Goal: Navigation & Orientation: Find specific page/section

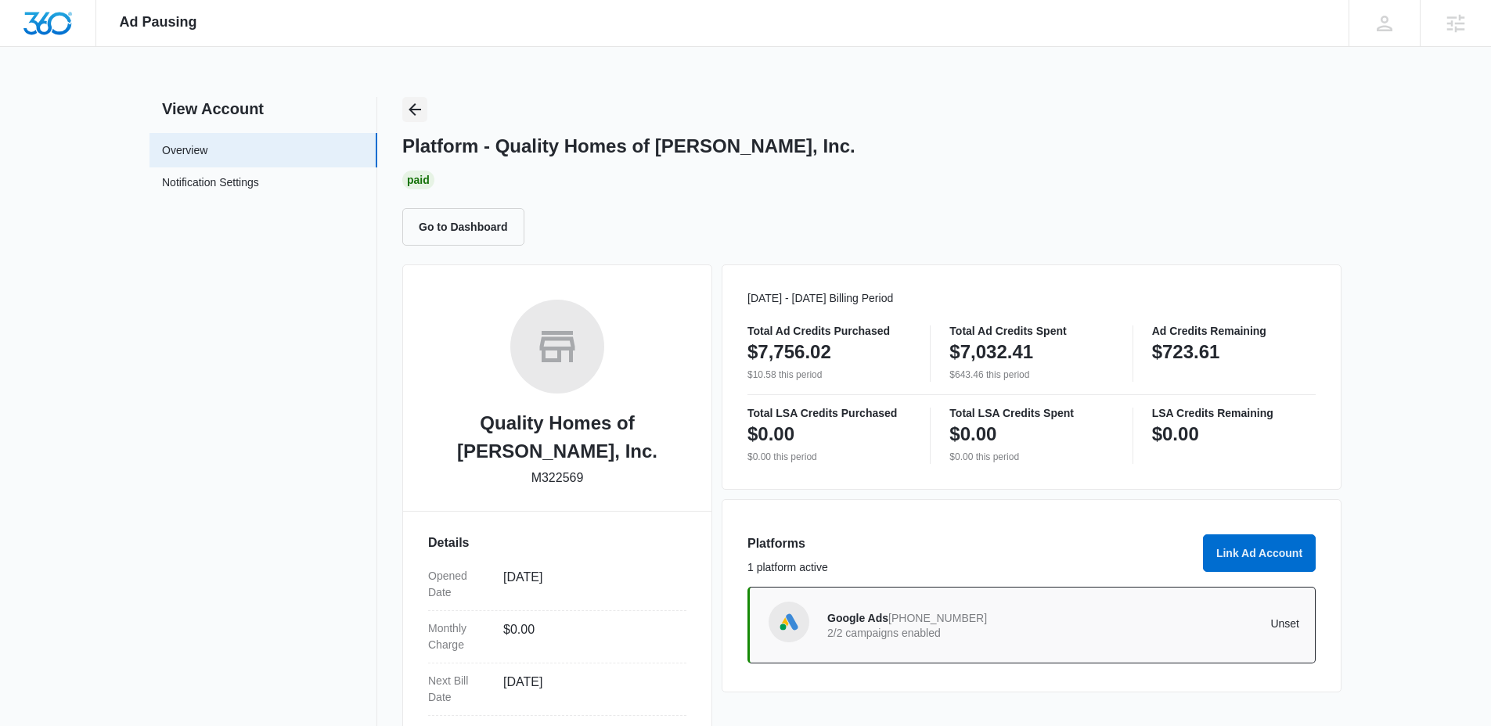
click at [422, 108] on icon "Back" at bounding box center [414, 109] width 19 height 19
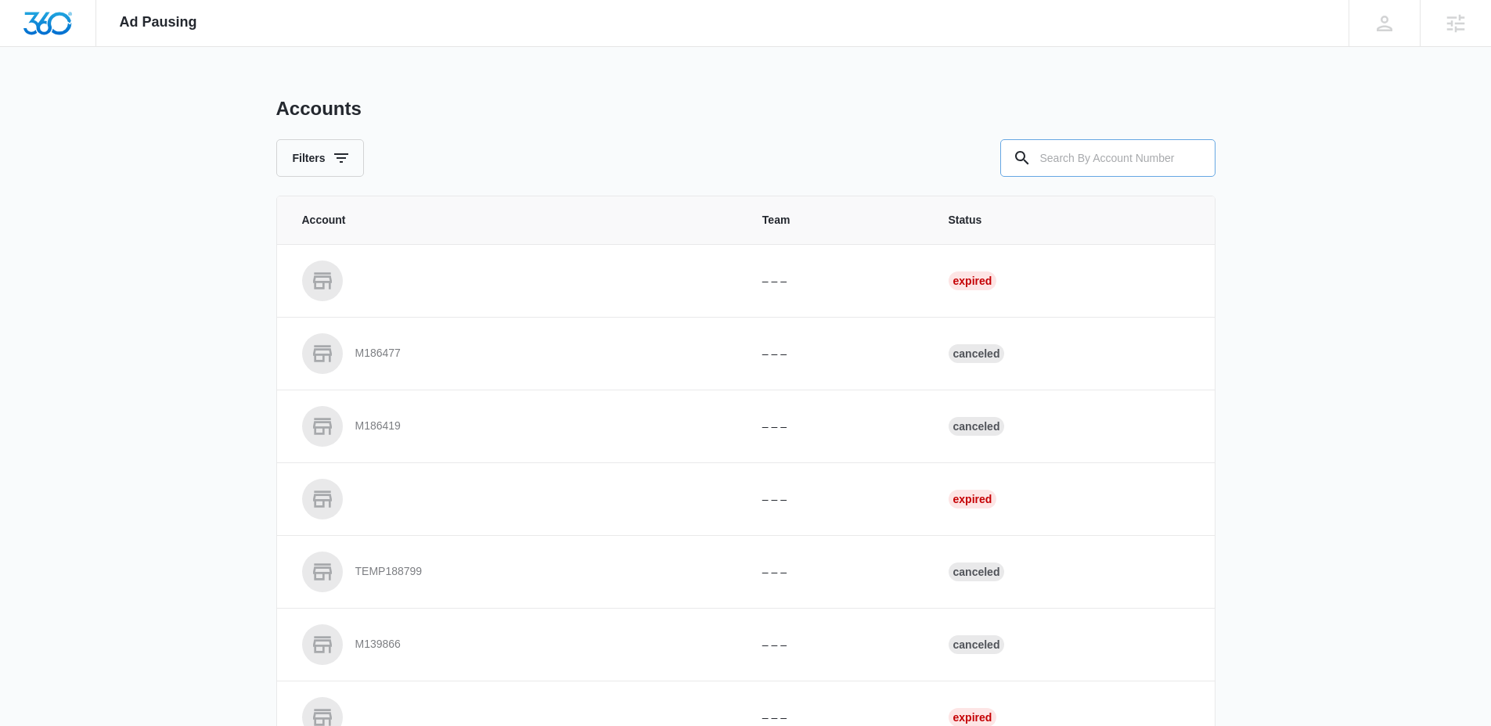
click at [1068, 146] on input "text" at bounding box center [1107, 158] width 215 height 38
paste input "M311336"
type input "M311336"
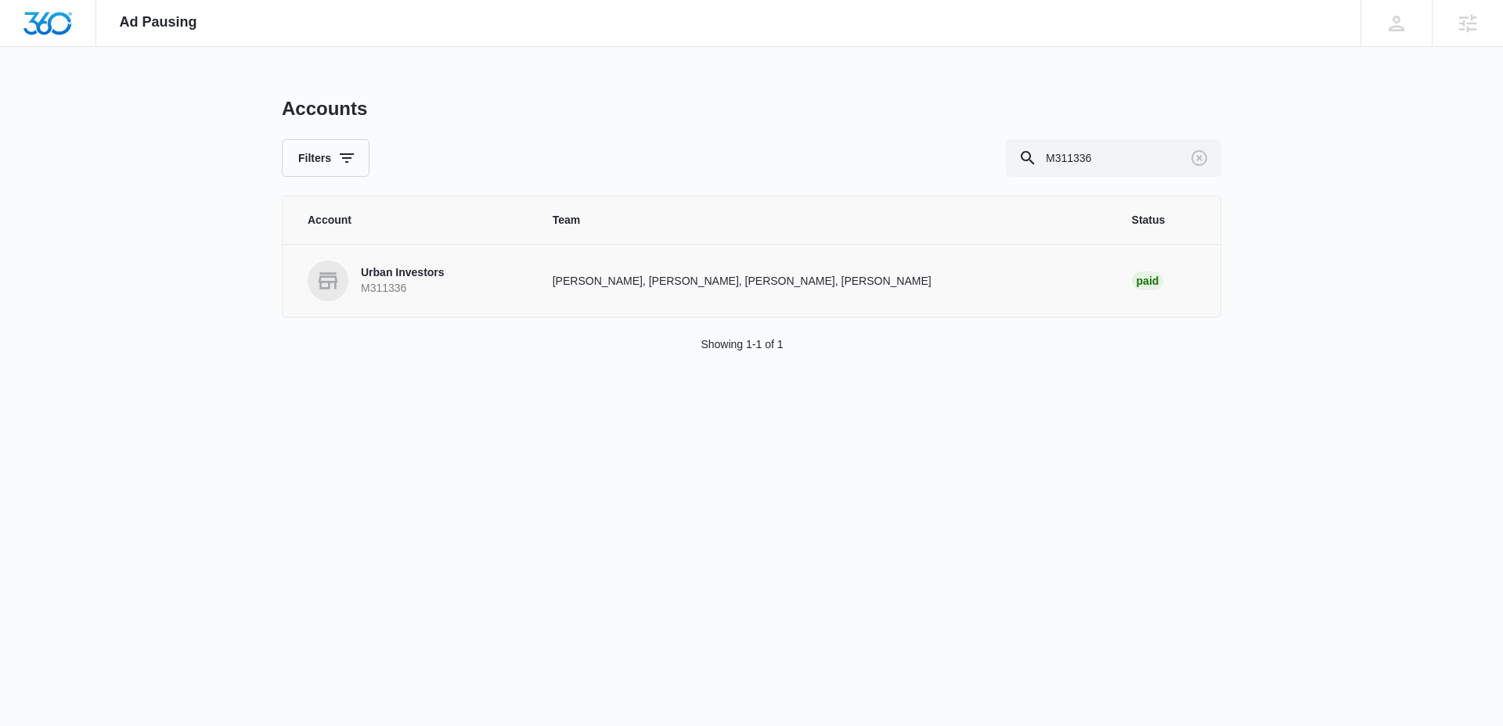
click at [388, 293] on p "M311336" at bounding box center [403, 289] width 84 height 16
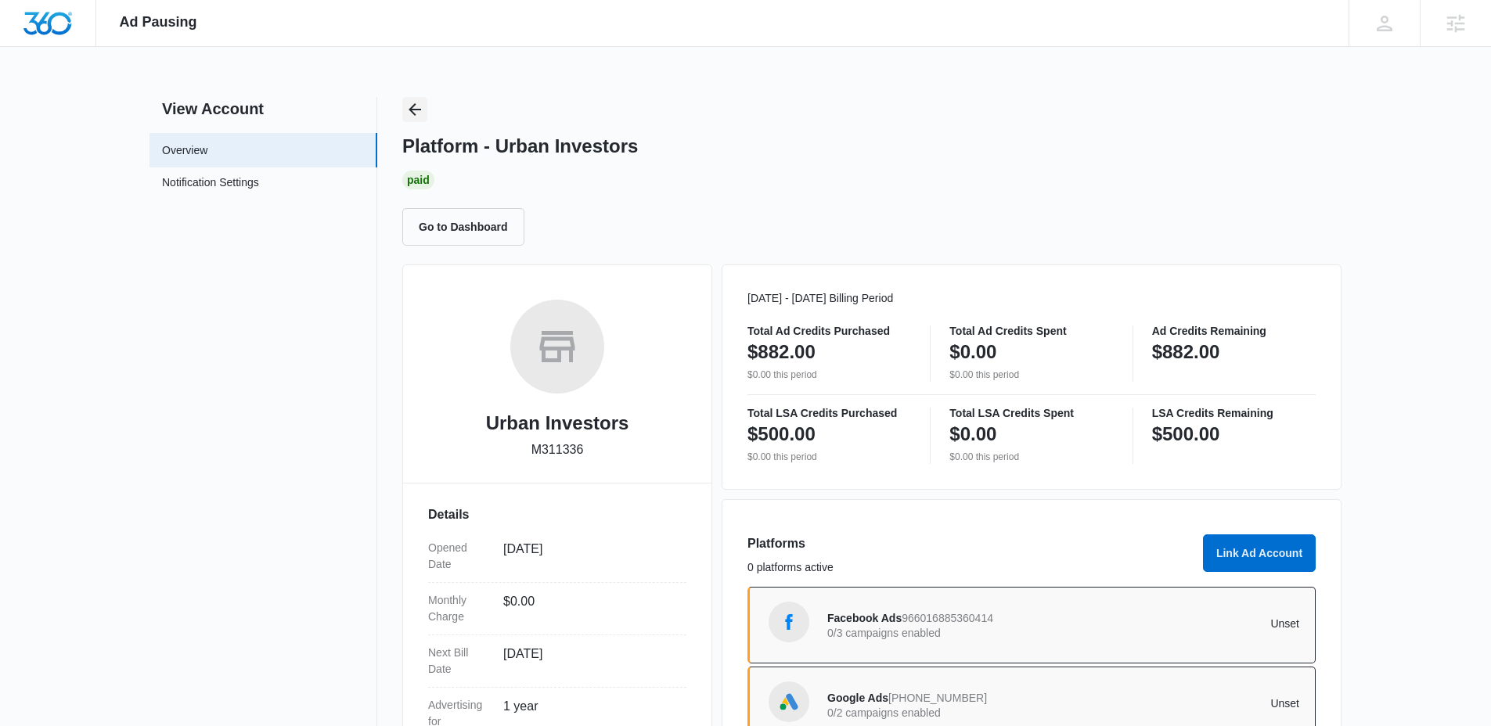
click at [413, 106] on icon "Back" at bounding box center [414, 109] width 19 height 19
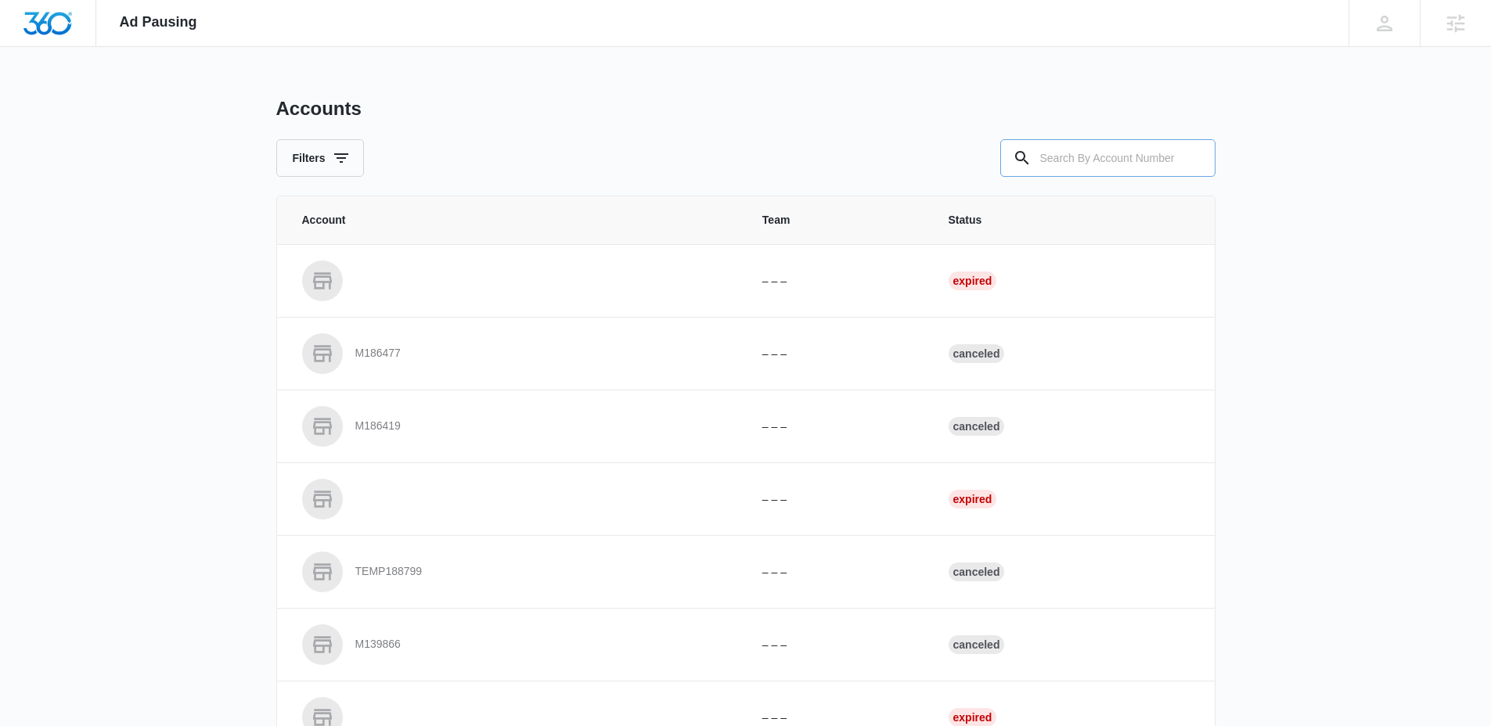
click at [1096, 162] on input "text" at bounding box center [1107, 158] width 215 height 38
paste input "M318351"
type input "M318351"
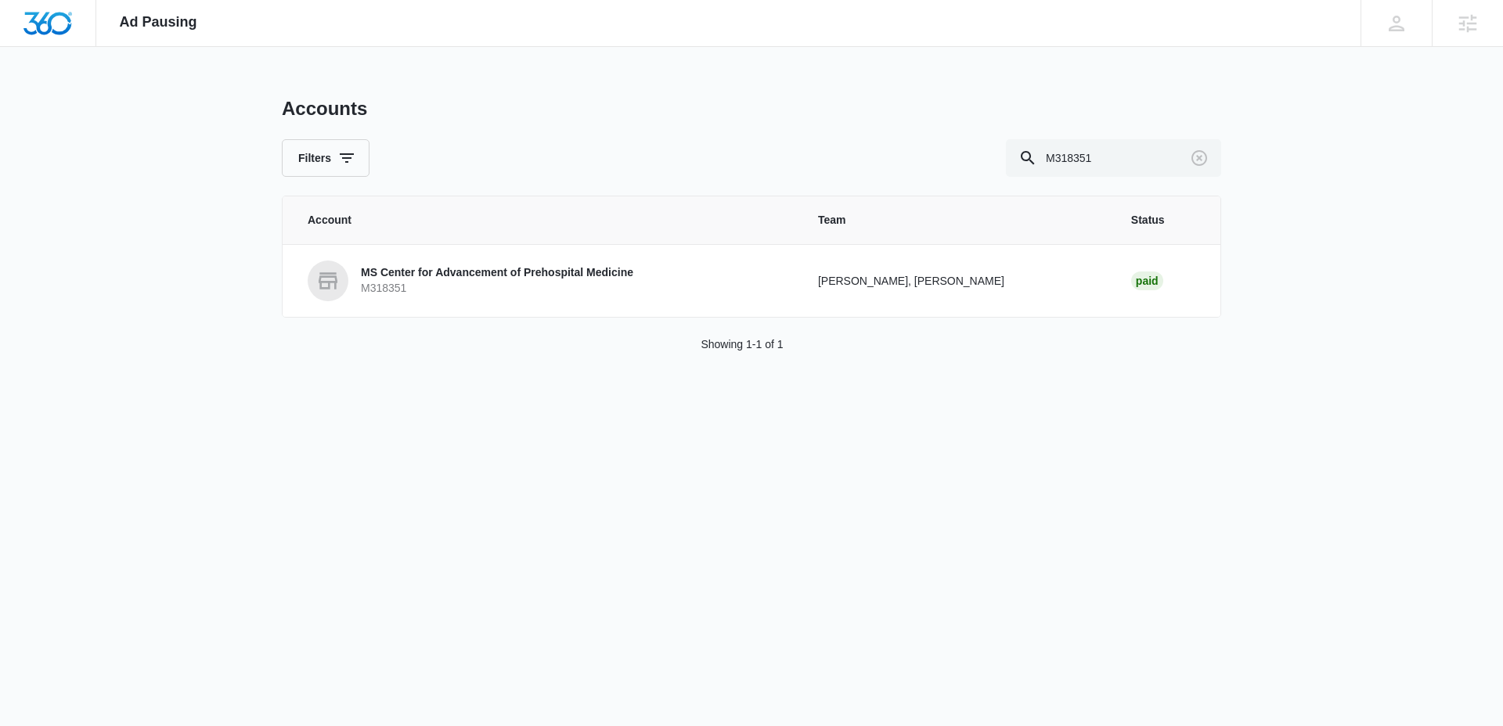
click at [365, 279] on p "MS Center for Advancement of Prehospital Medicine" at bounding box center [497, 273] width 272 height 16
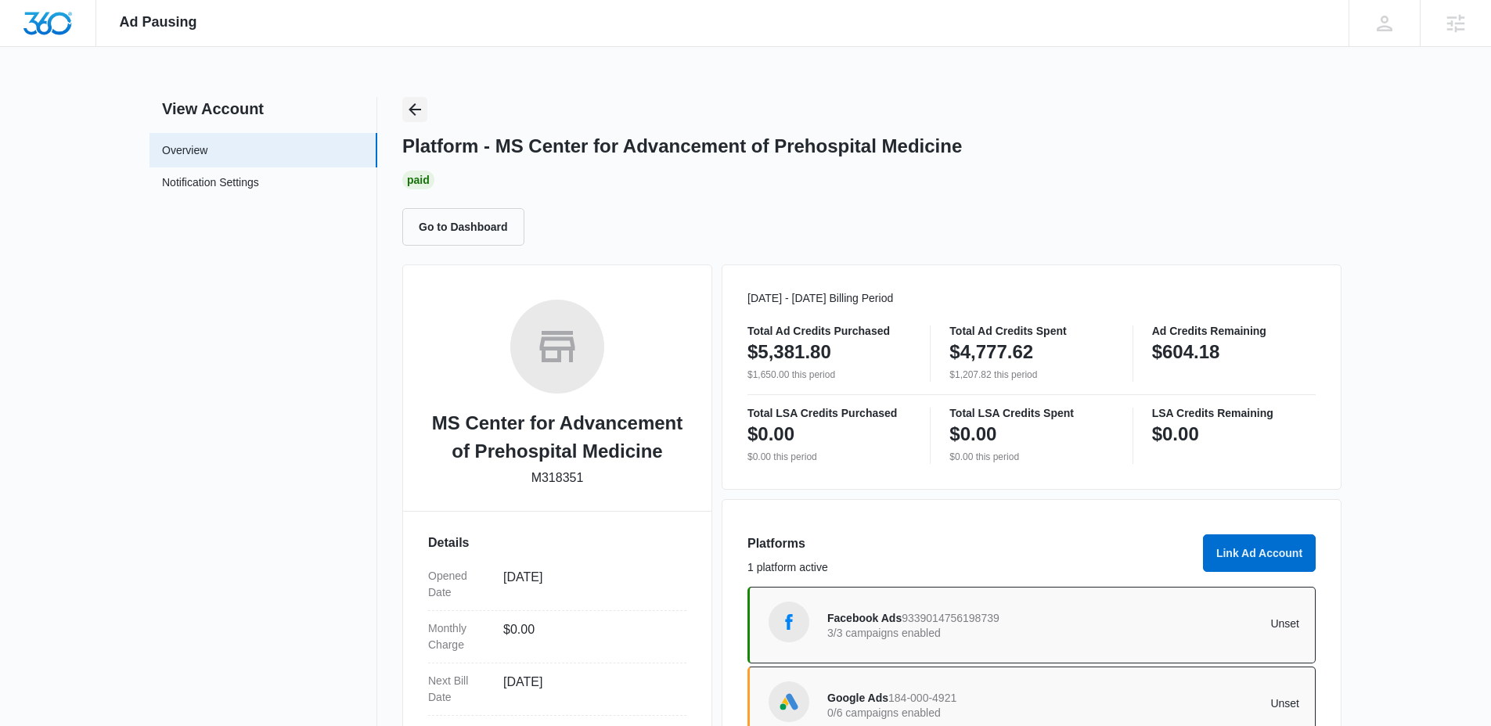
click at [402, 102] on button "Back" at bounding box center [414, 109] width 25 height 25
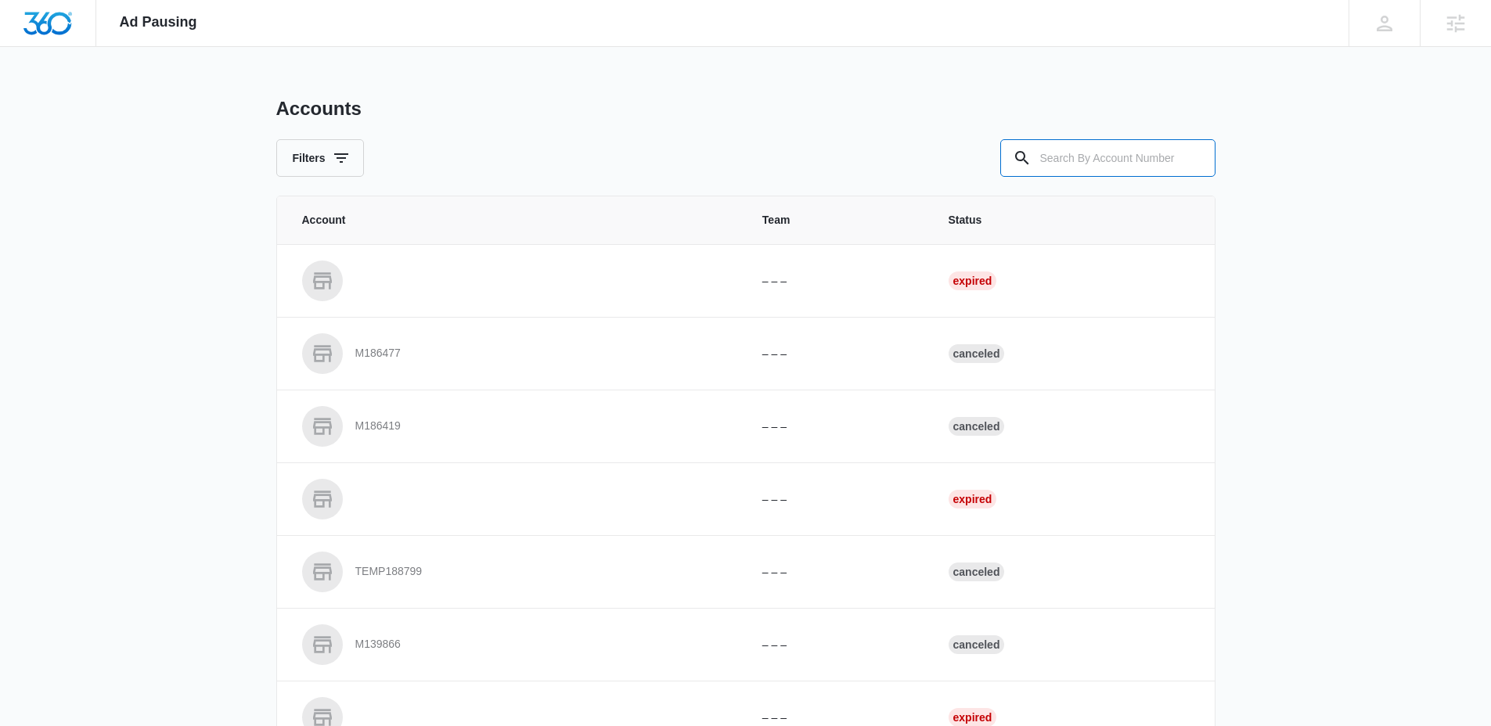
drag, startPoint x: 1068, startPoint y: 157, endPoint x: 885, endPoint y: 148, distance: 183.3
click at [1031, 151] on div at bounding box center [1107, 158] width 215 height 38
paste input "M39056"
type input "M39056"
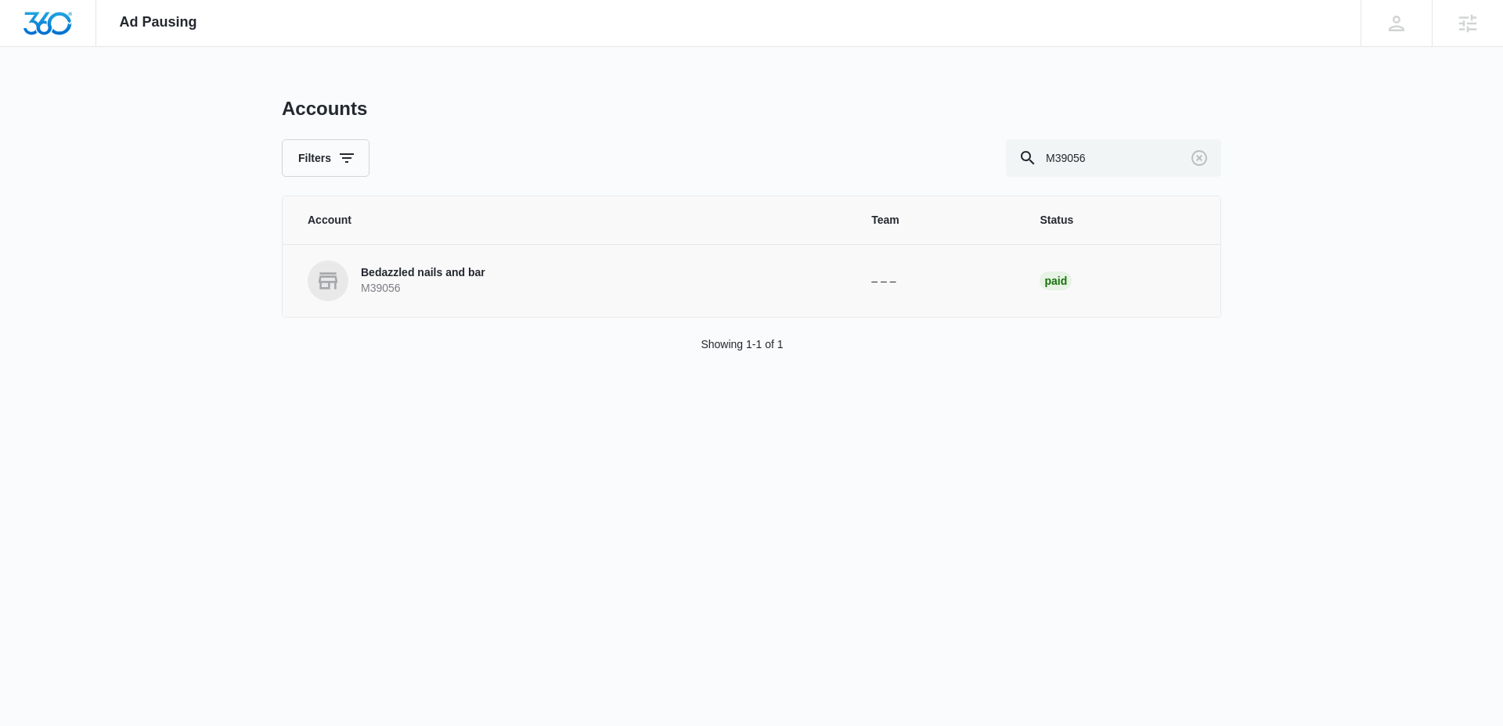
click at [408, 279] on p "Bedazzled nails and bar" at bounding box center [423, 273] width 124 height 16
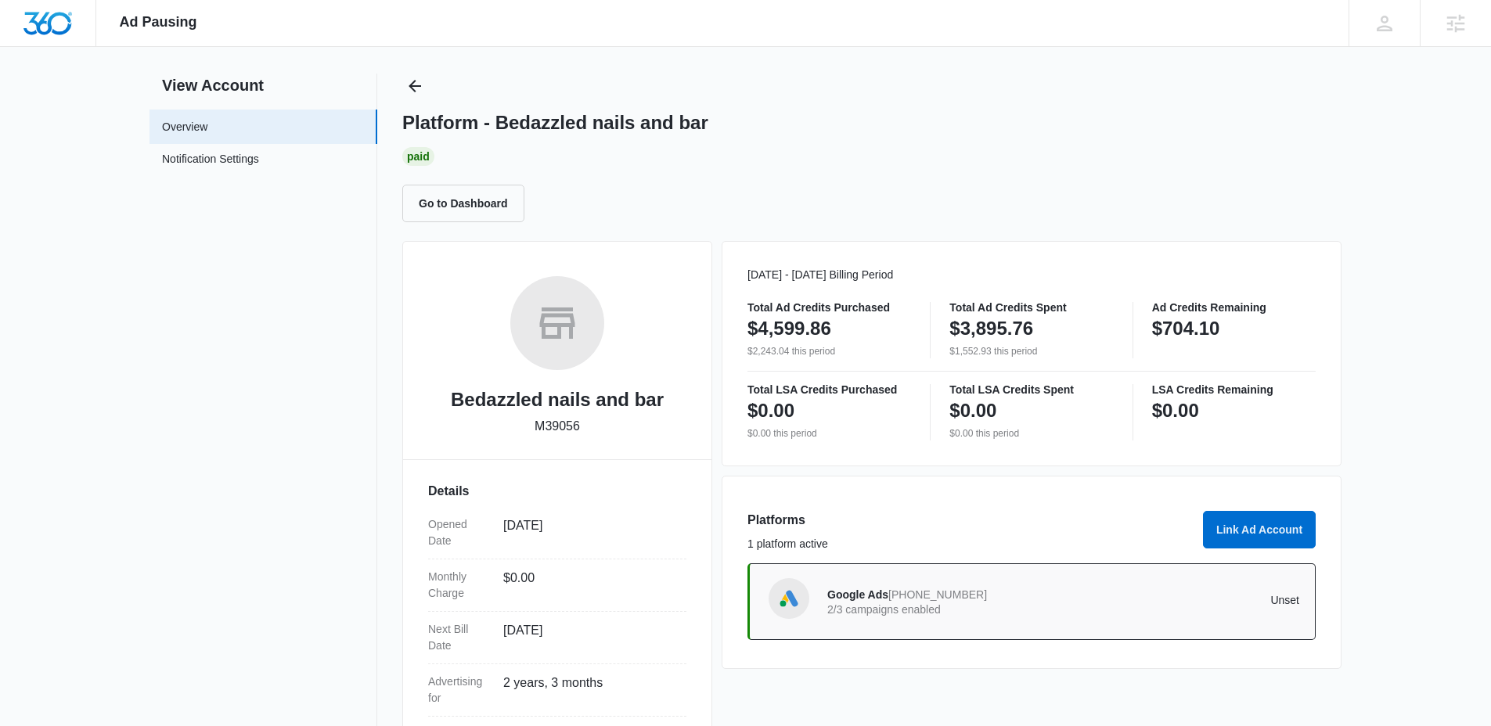
scroll to position [27, 0]
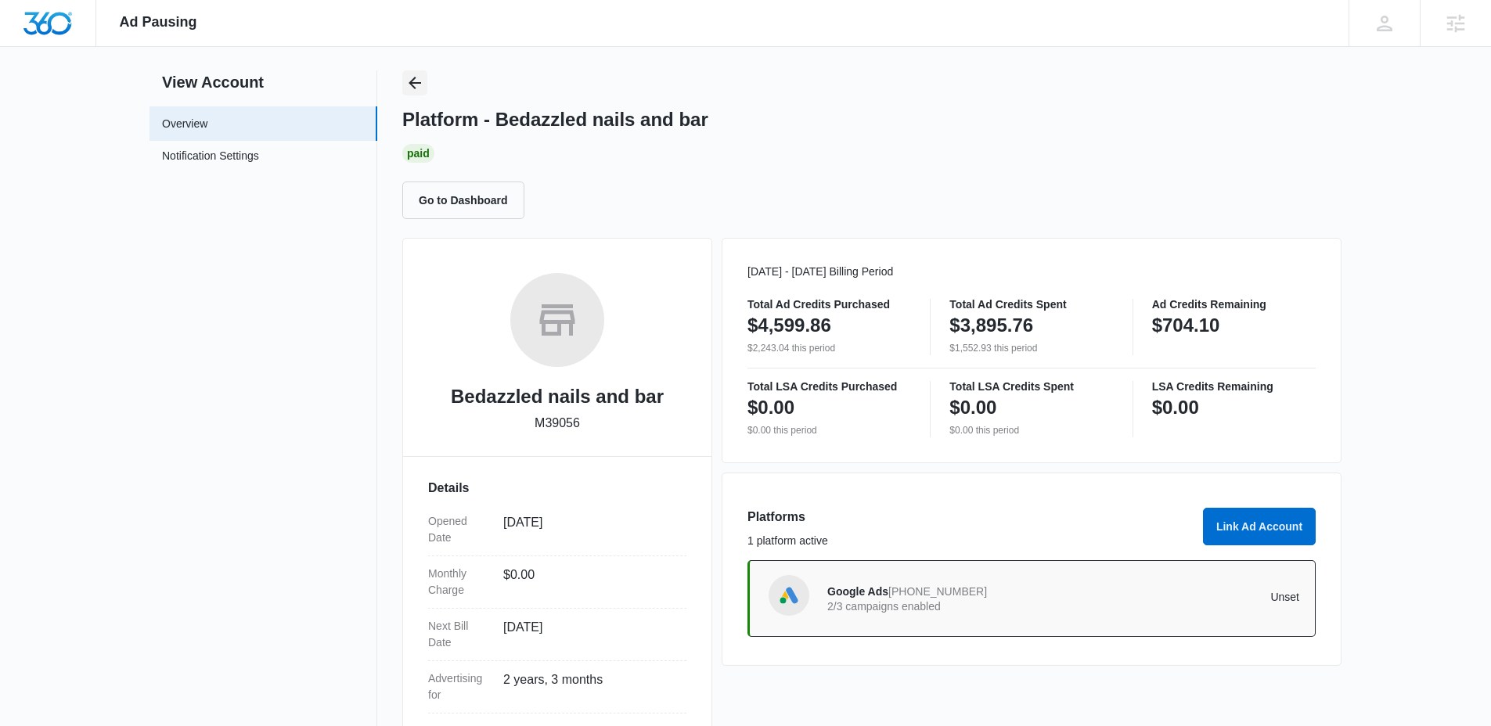
click at [420, 85] on icon "Back" at bounding box center [414, 83] width 19 height 19
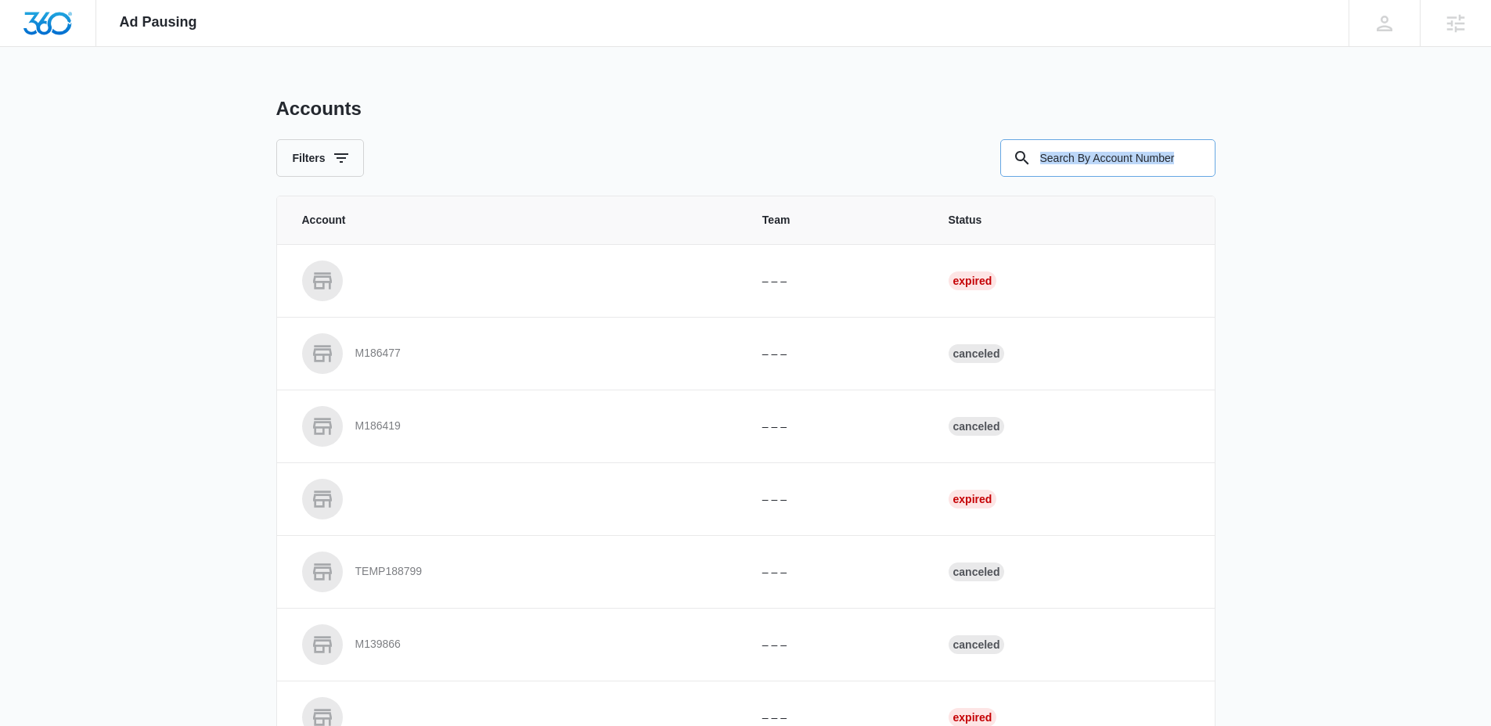
drag, startPoint x: 1100, startPoint y: 177, endPoint x: 1092, endPoint y: 162, distance: 17.2
click at [1098, 173] on div "Accounts Filters Account Team Status – – – Expired M186477 – – – Canceled M1864…" at bounding box center [745, 578] width 939 height 962
drag, startPoint x: 1092, startPoint y: 162, endPoint x: 927, endPoint y: 163, distance: 164.3
click at [1092, 162] on input "text" at bounding box center [1107, 158] width 215 height 38
paste input "M10314"
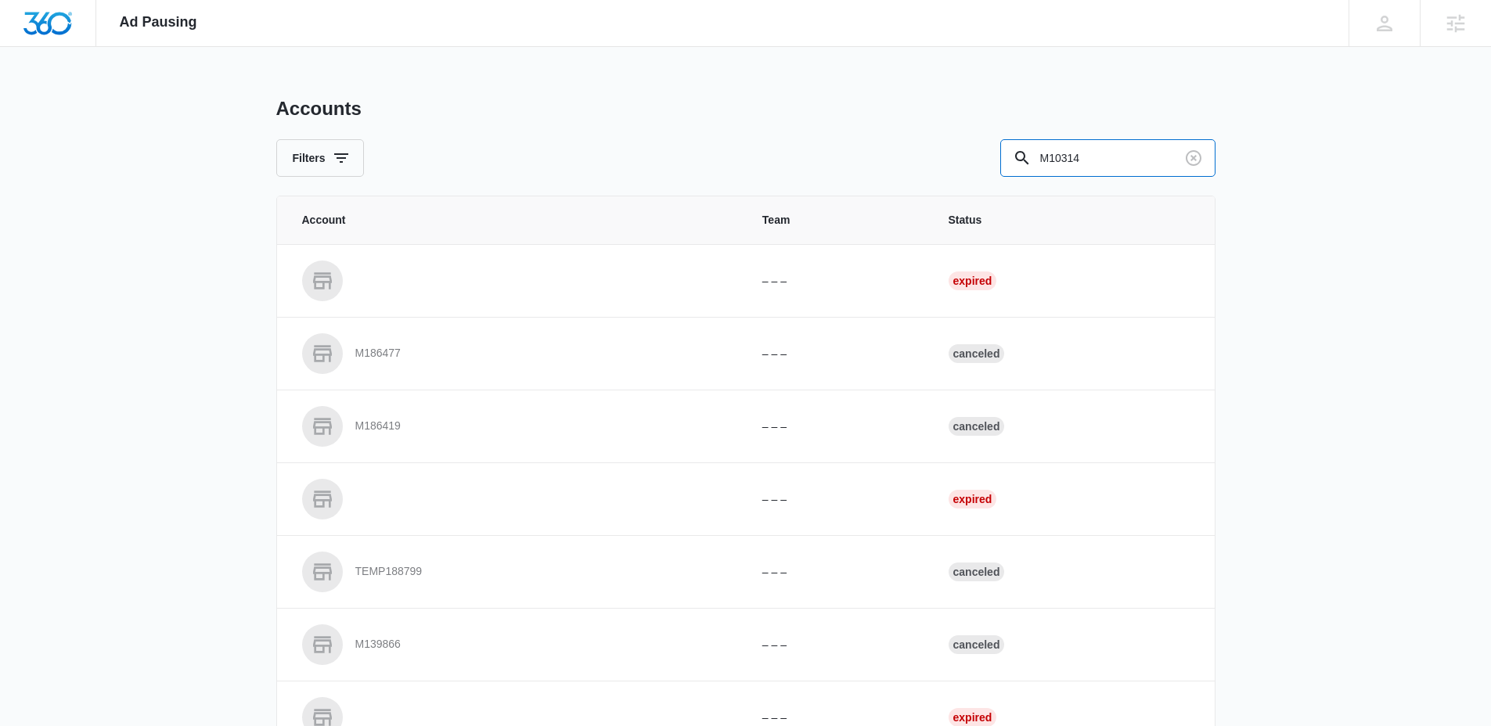
type input "M10314"
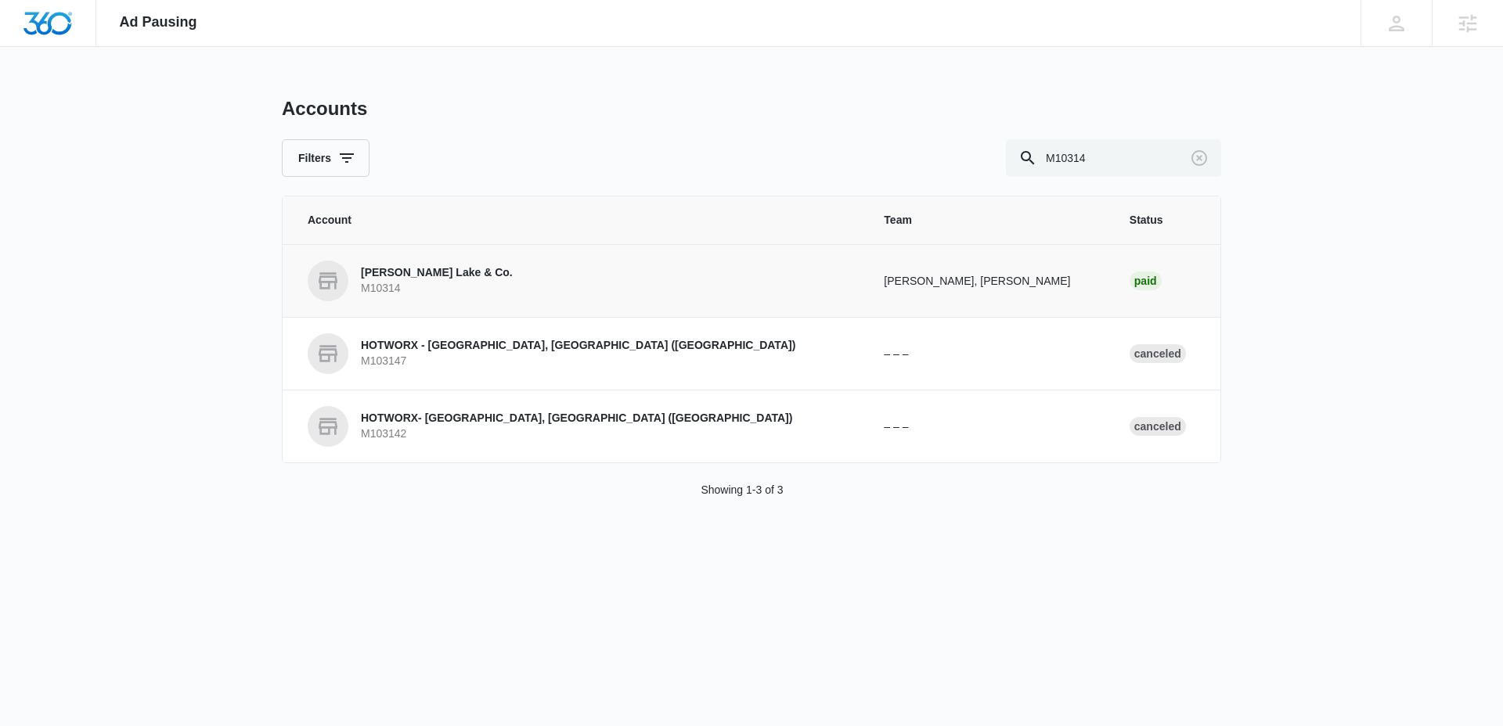
click at [429, 277] on p "Fred L. Lake & Co." at bounding box center [437, 273] width 152 height 16
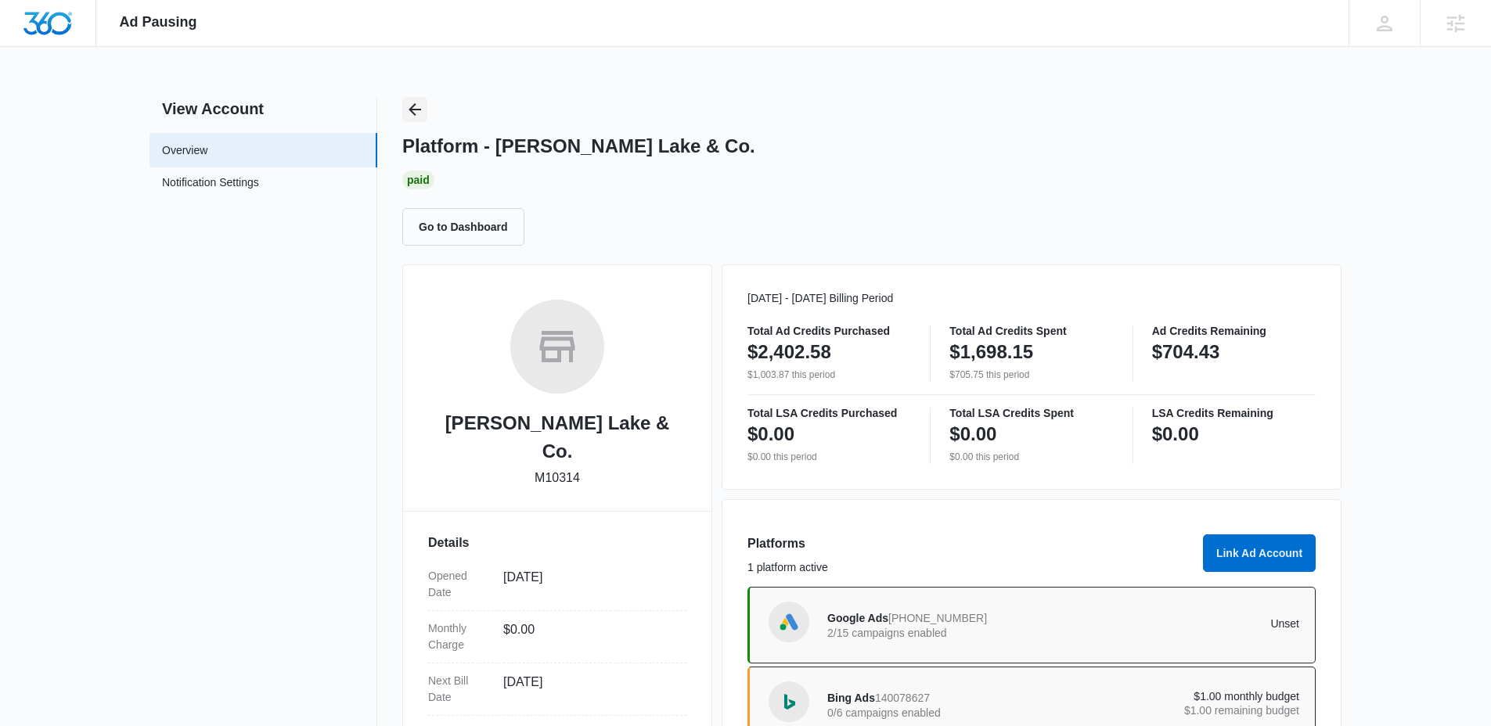
click at [416, 110] on icon "Back" at bounding box center [415, 109] width 13 height 13
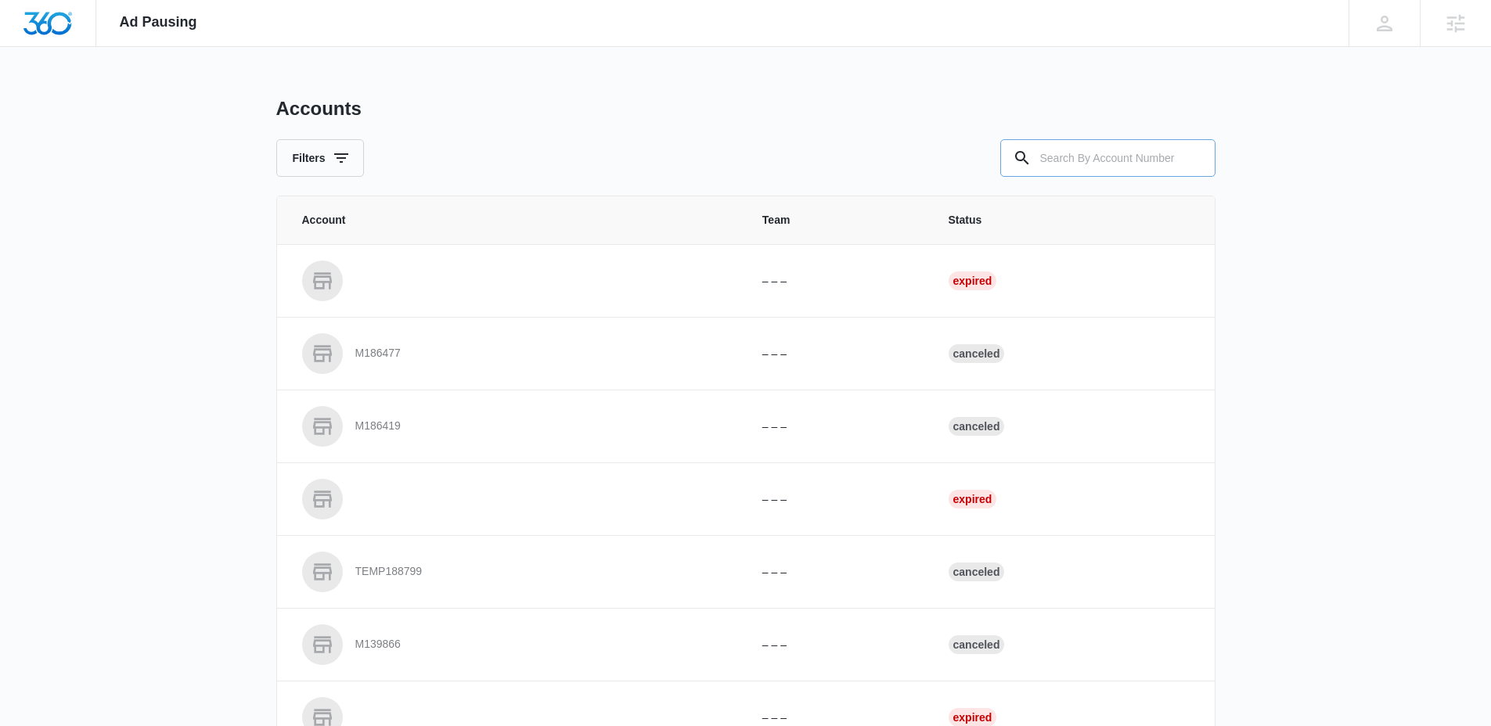
drag, startPoint x: 1201, startPoint y: 185, endPoint x: 1136, endPoint y: 165, distance: 68.1
click at [1186, 182] on div "Accounts Filters Account Team Status – – – Expired M186477 – – – Canceled M1864…" at bounding box center [745, 578] width 939 height 962
drag, startPoint x: 1124, startPoint y: 164, endPoint x: 1114, endPoint y: 163, distance: 9.4
click at [1120, 163] on input "text" at bounding box center [1107, 158] width 215 height 38
paste input "M182668"
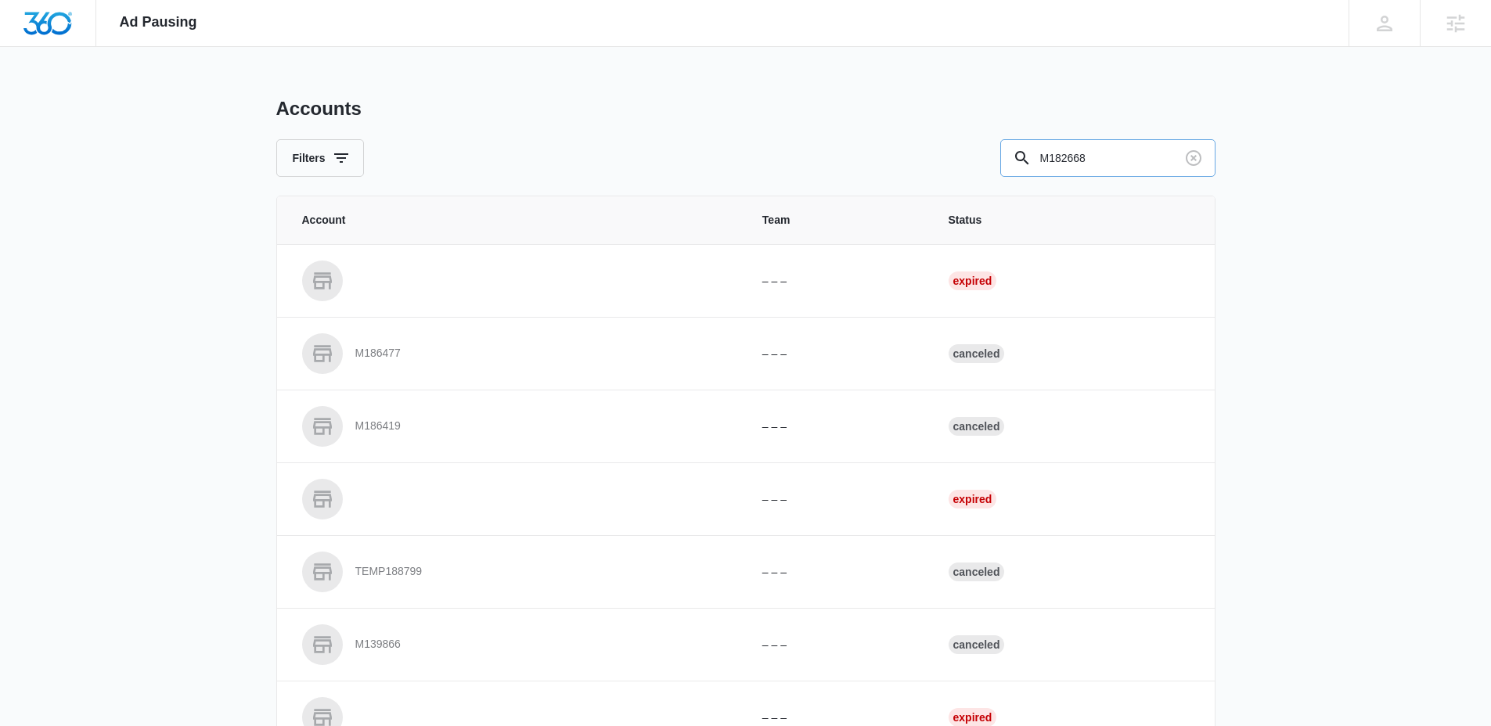
type input "M182668"
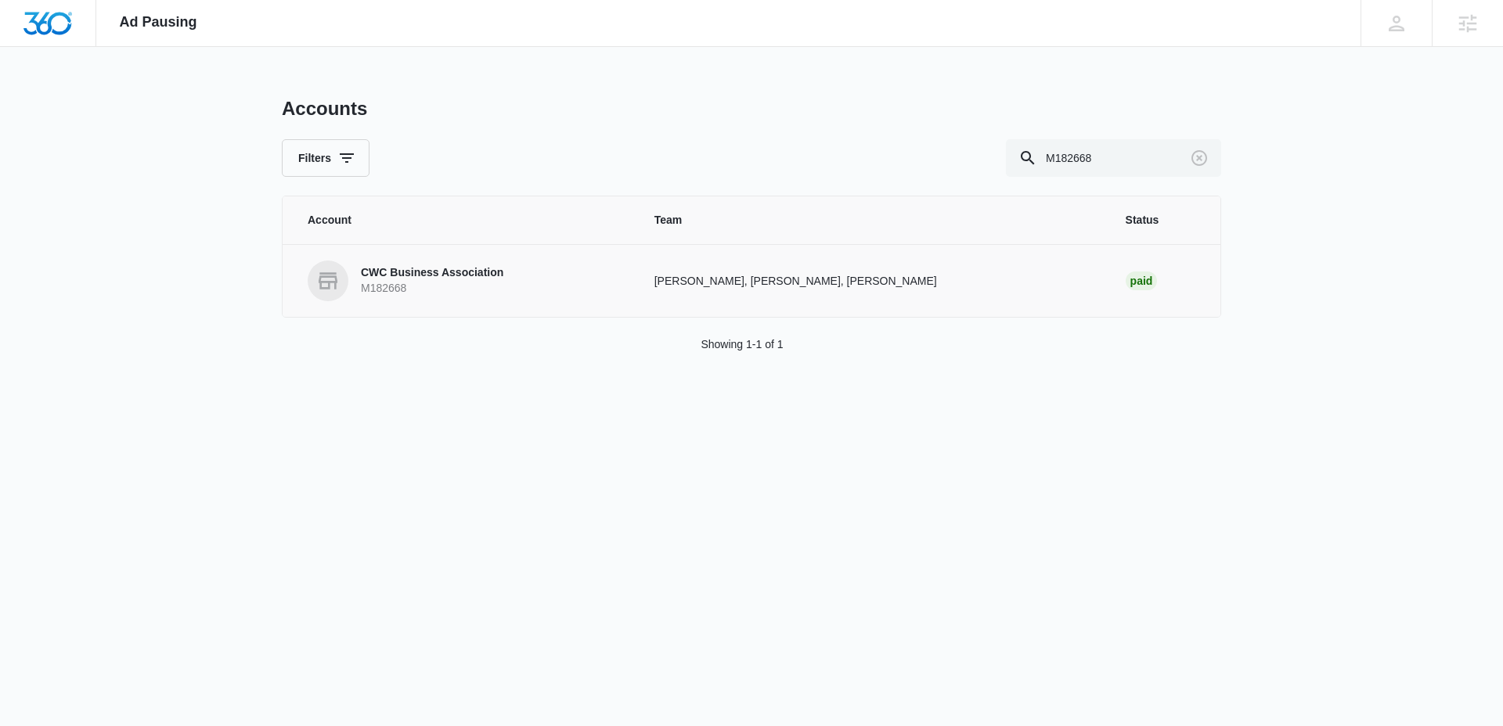
click at [398, 279] on p "CWC Business Association" at bounding box center [432, 273] width 142 height 16
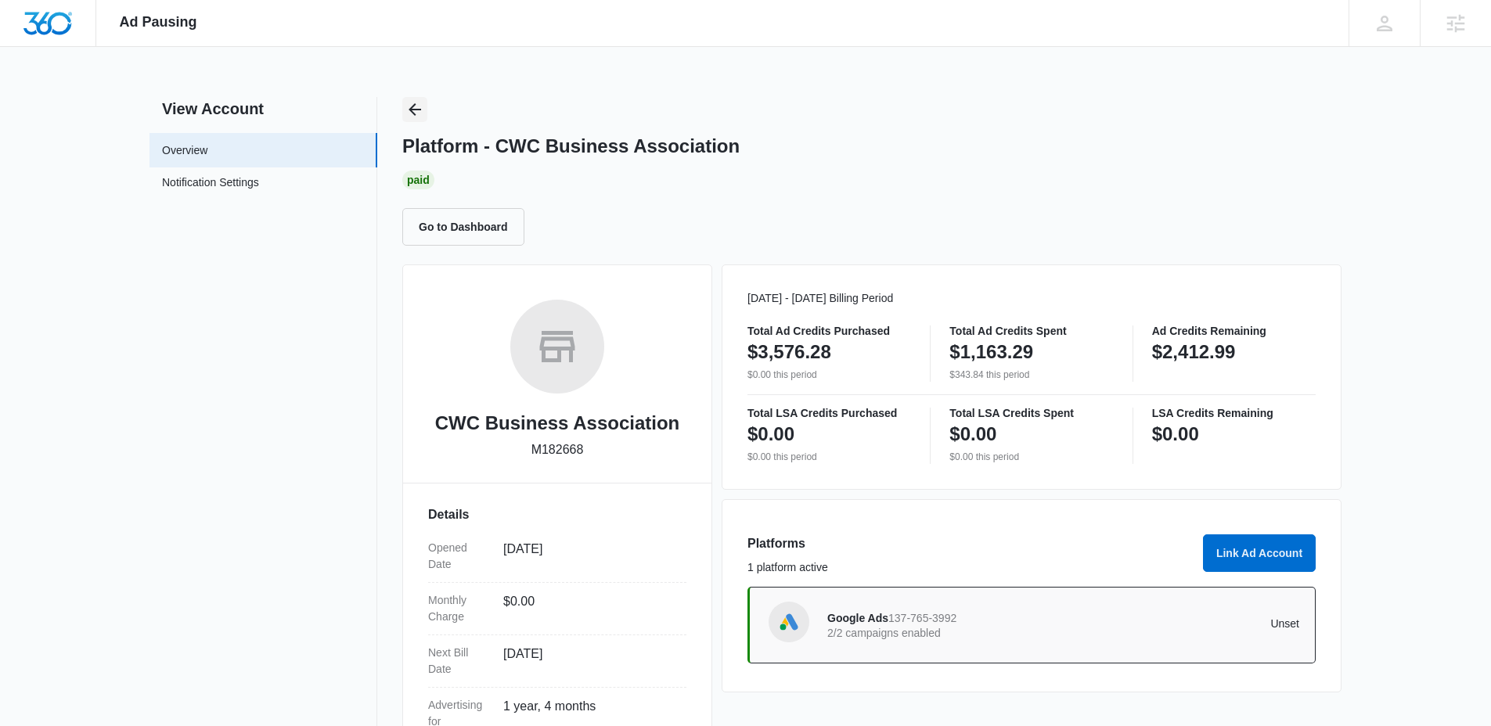
click at [418, 114] on icon "Back" at bounding box center [414, 109] width 19 height 19
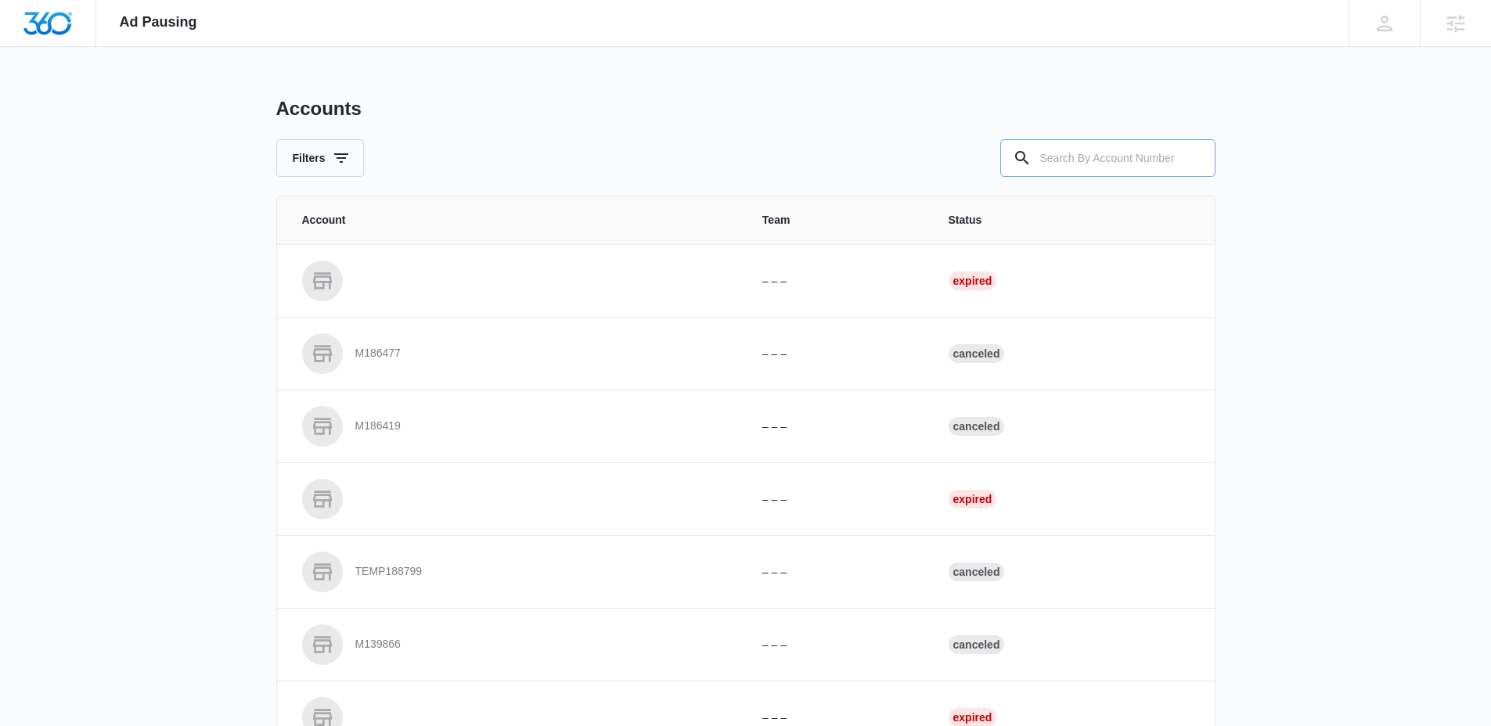
drag, startPoint x: 1084, startPoint y: 167, endPoint x: 1048, endPoint y: 163, distance: 36.3
click at [1078, 167] on input "text" at bounding box center [1107, 158] width 215 height 38
paste input "M63577"
type input "M63577"
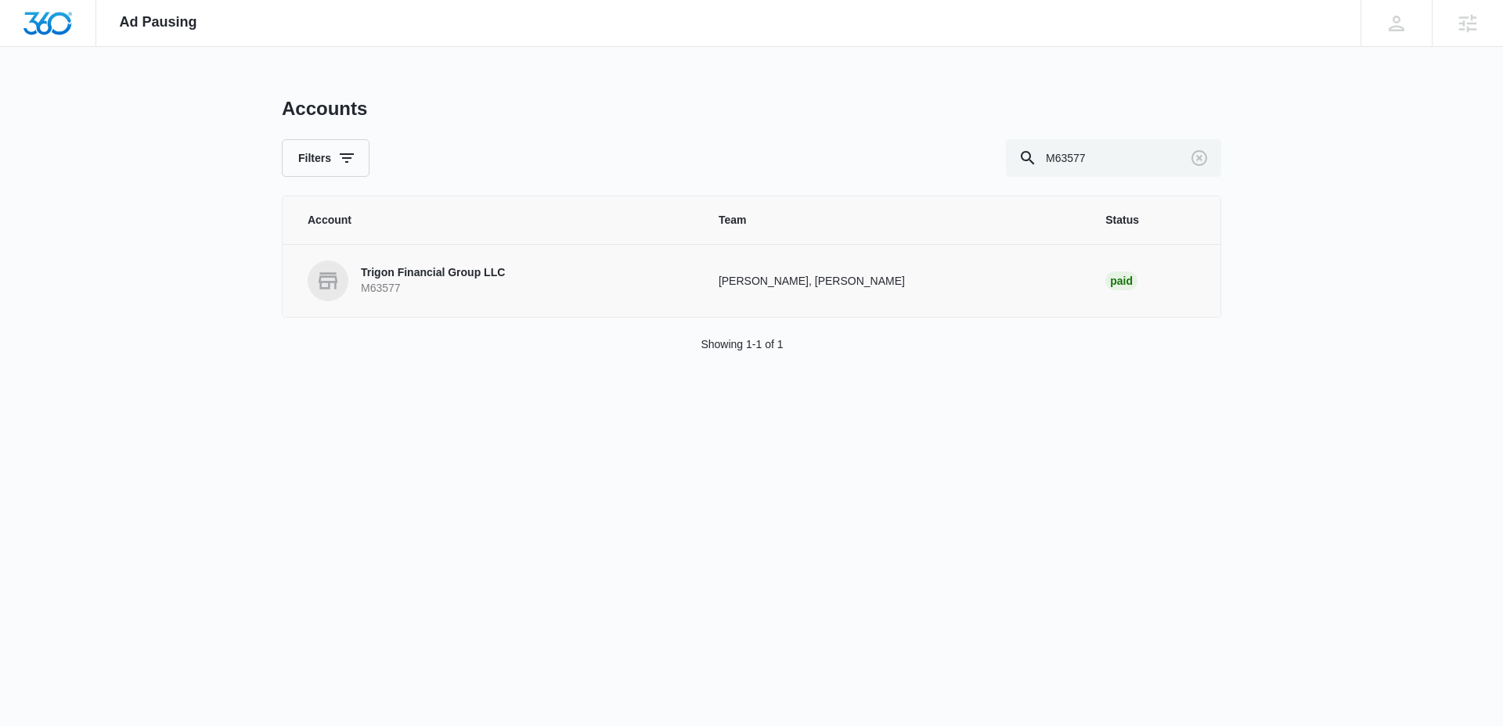
click at [445, 298] on link "Trigon Financial Group LLC M63577" at bounding box center [494, 281] width 373 height 41
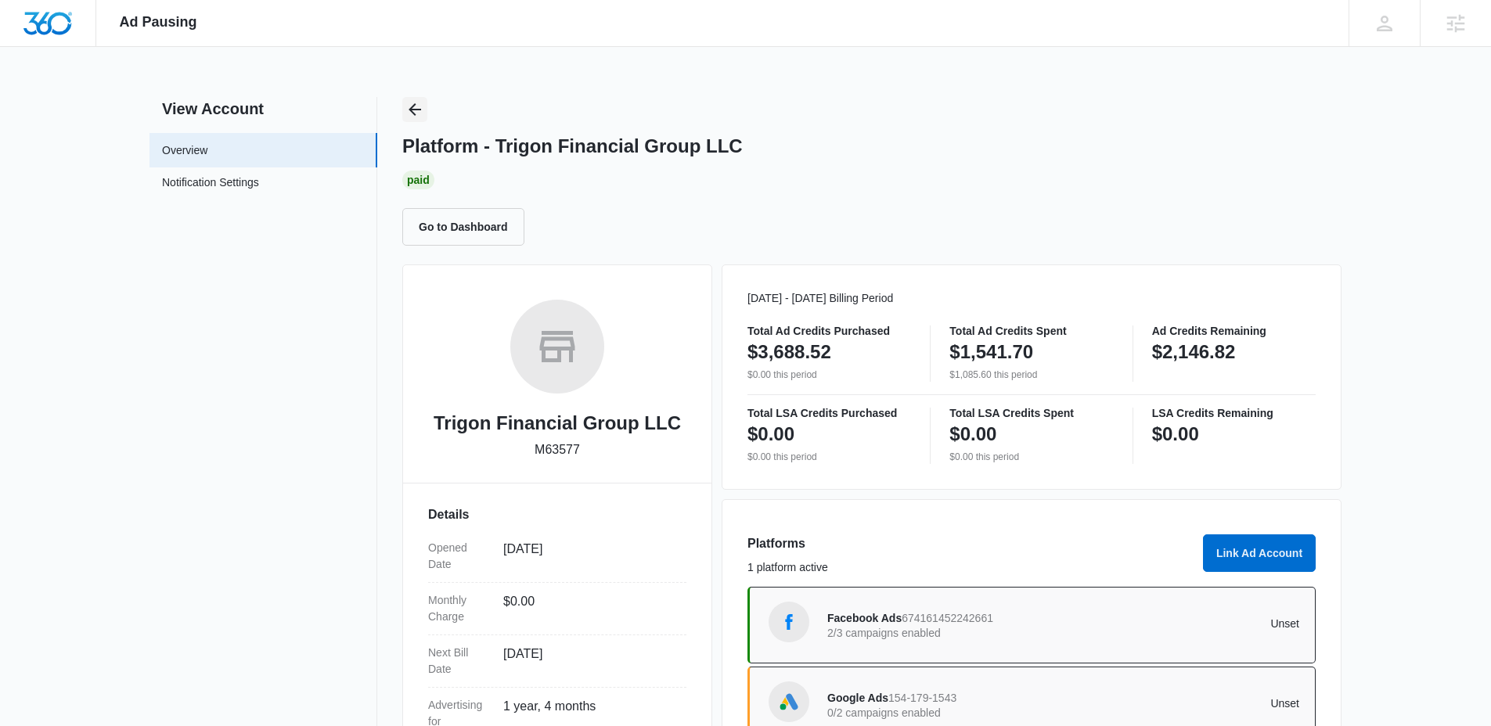
click at [409, 112] on icon "Back" at bounding box center [414, 109] width 19 height 19
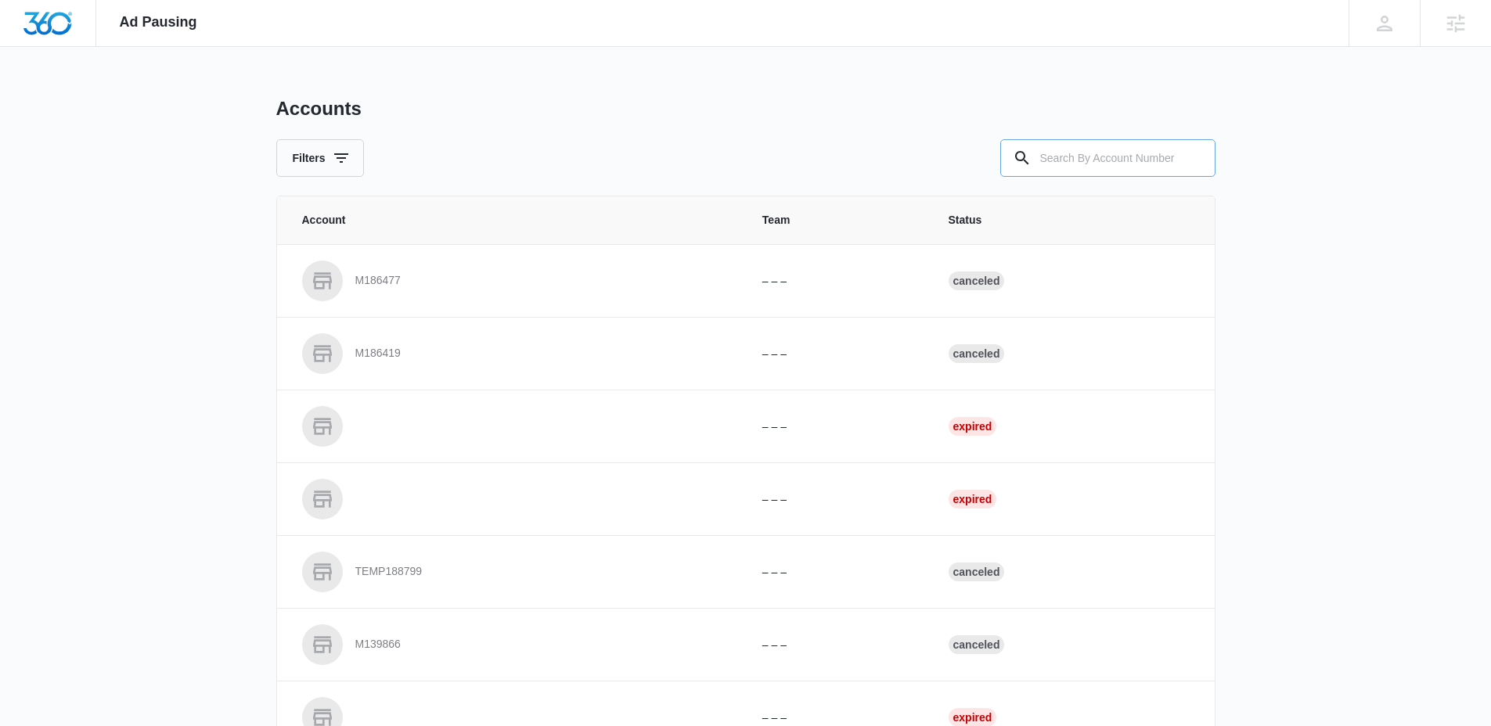
drag, startPoint x: 1051, startPoint y: 152, endPoint x: 1039, endPoint y: 152, distance: 11.7
click at [1041, 152] on input "text" at bounding box center [1107, 158] width 215 height 38
paste input "M50572"
type input "M50572"
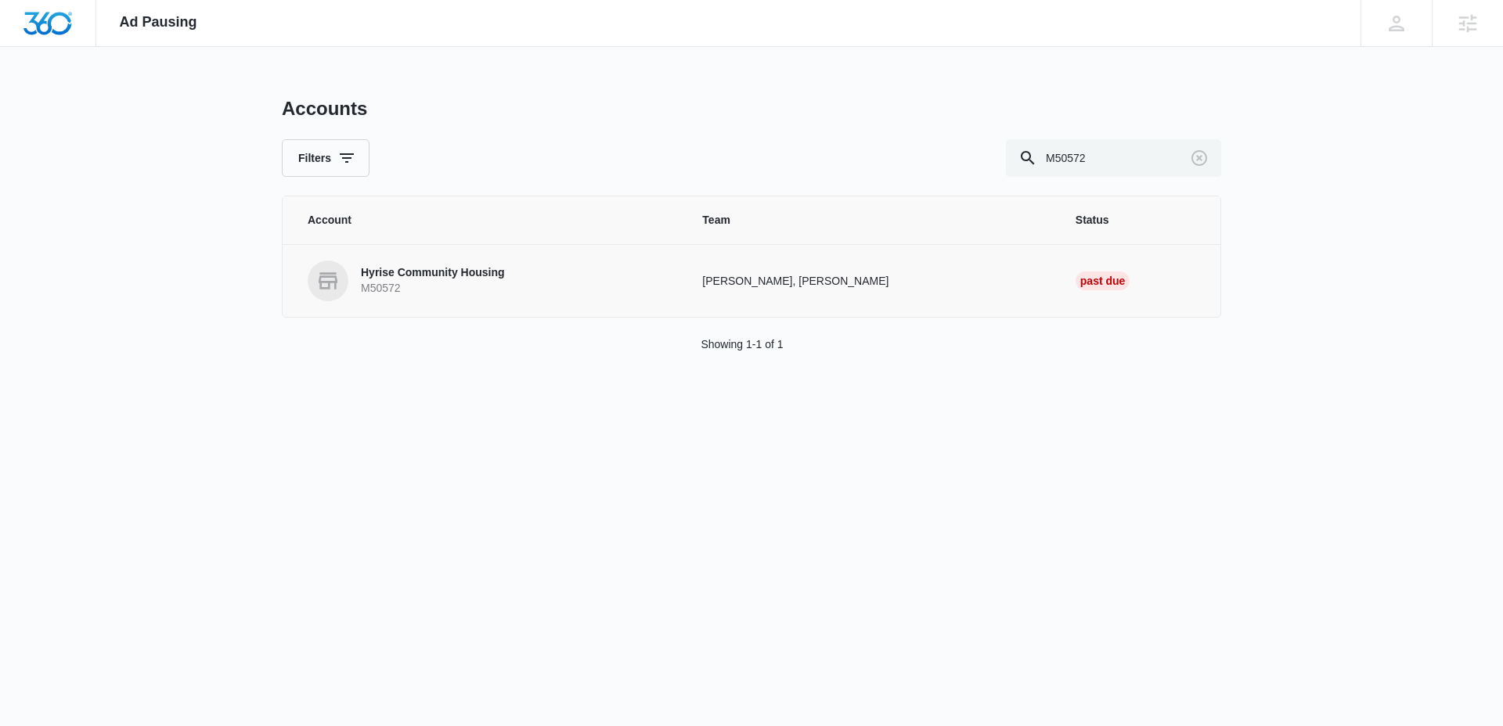
click at [401, 271] on p "Hyrise Community Housing" at bounding box center [433, 273] width 144 height 16
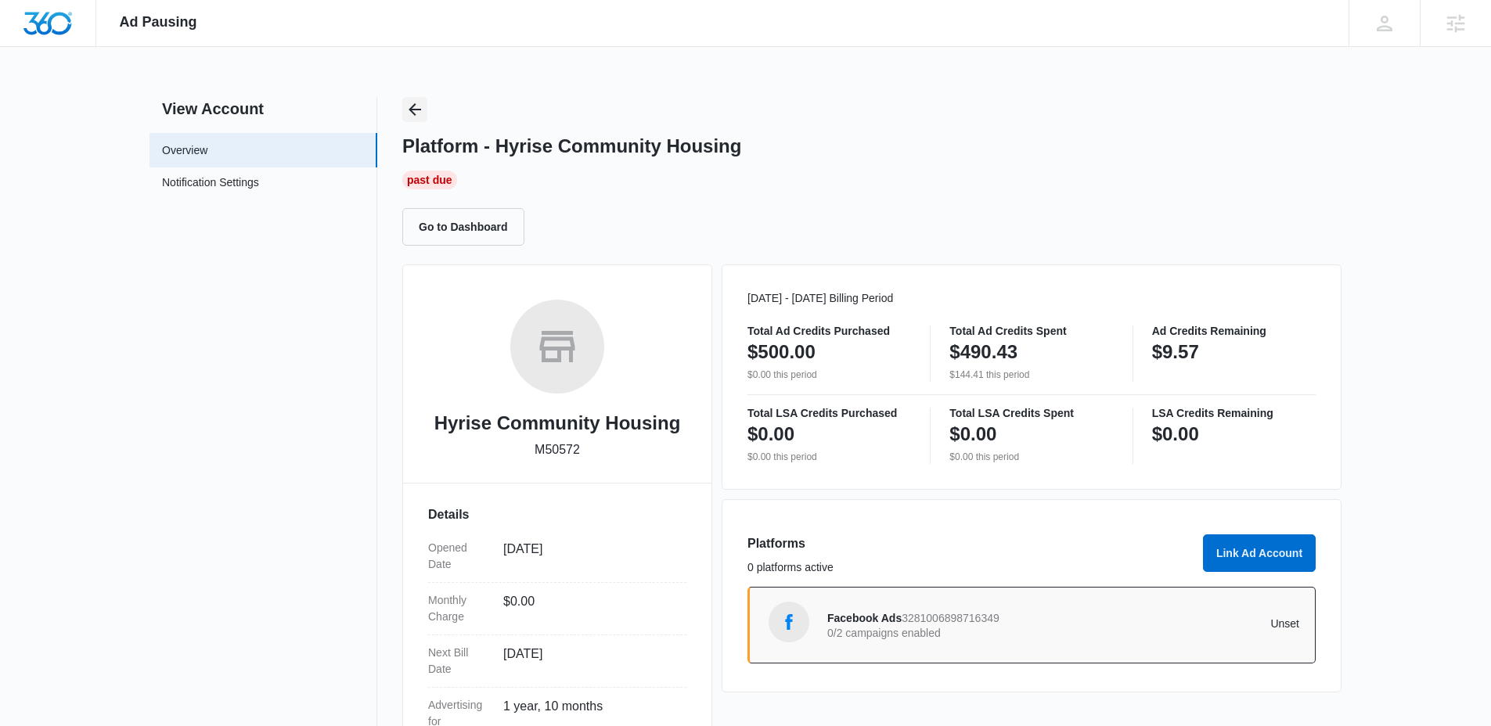
click at [409, 100] on icon "Back" at bounding box center [414, 109] width 19 height 19
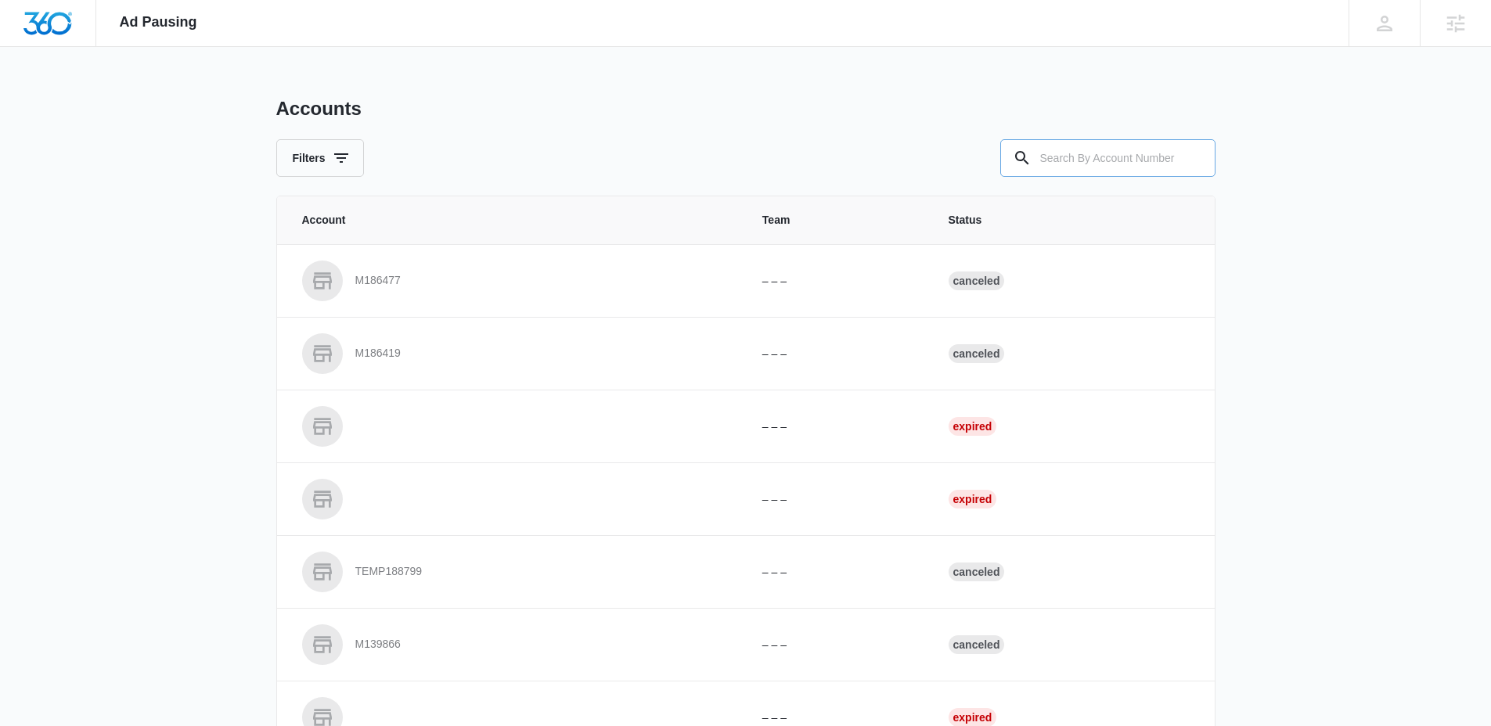
click at [1020, 157] on icon at bounding box center [1022, 158] width 19 height 19
drag, startPoint x: 1081, startPoint y: 168, endPoint x: 878, endPoint y: 150, distance: 203.5
click at [1074, 168] on input "text" at bounding box center [1107, 158] width 215 height 38
paste input "M47134"
type input "M47134"
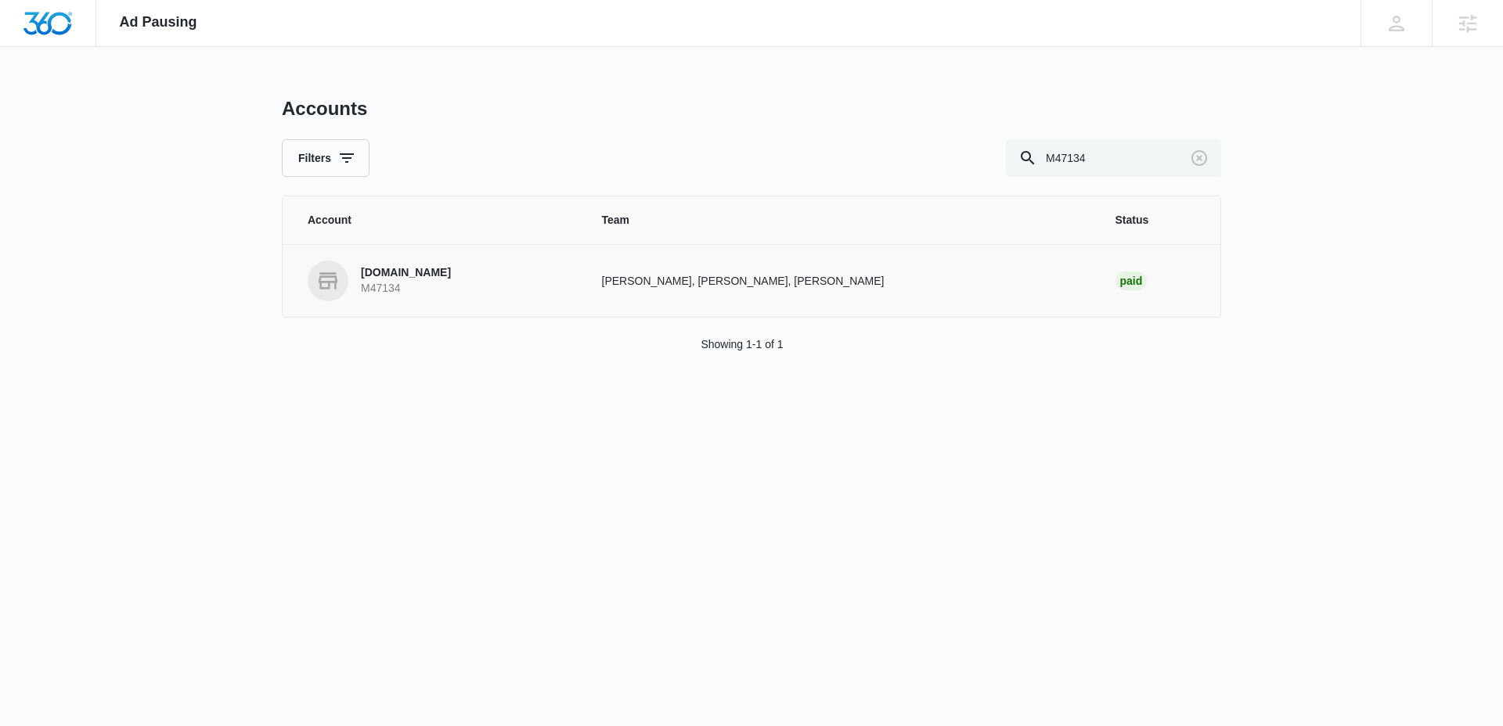
click at [399, 279] on p "Pairfection.us" at bounding box center [406, 273] width 90 height 16
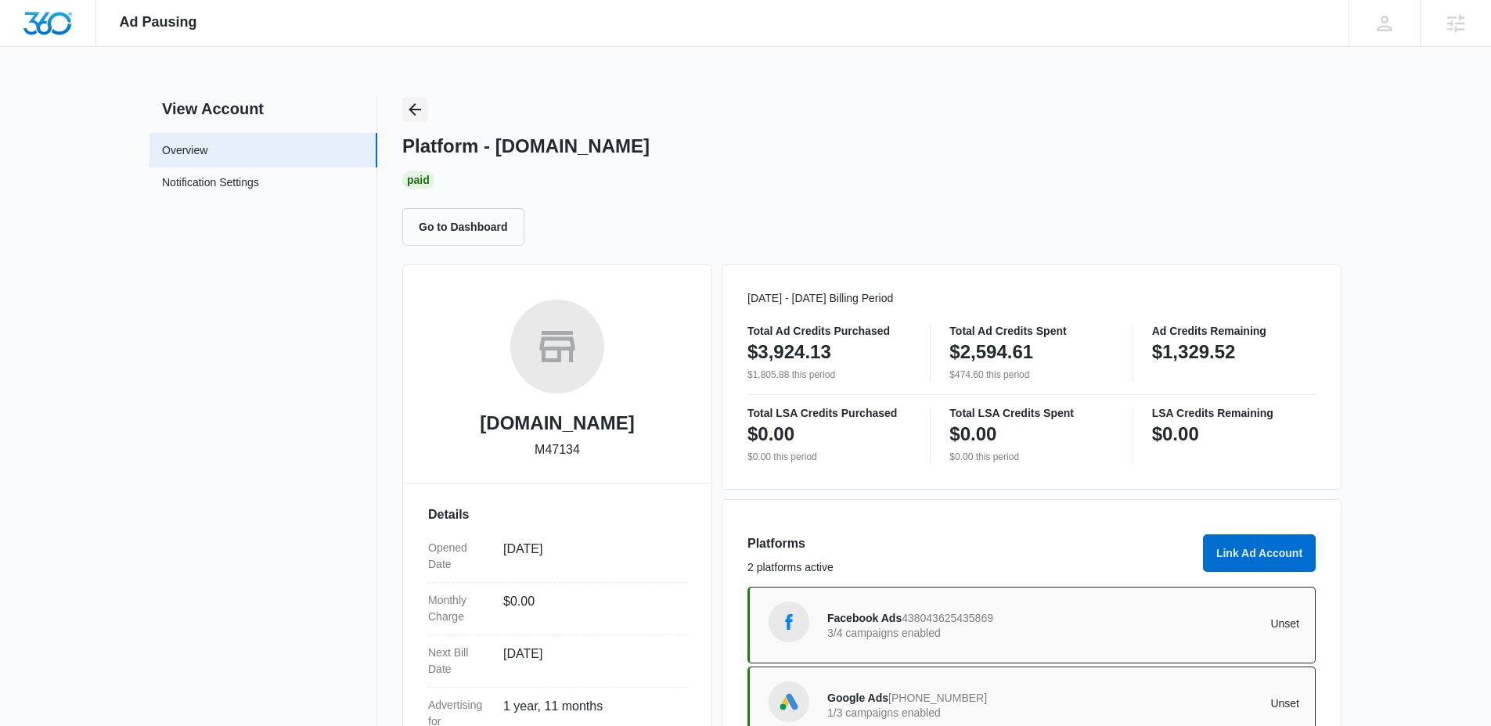
click at [415, 106] on icon "Back" at bounding box center [414, 109] width 19 height 19
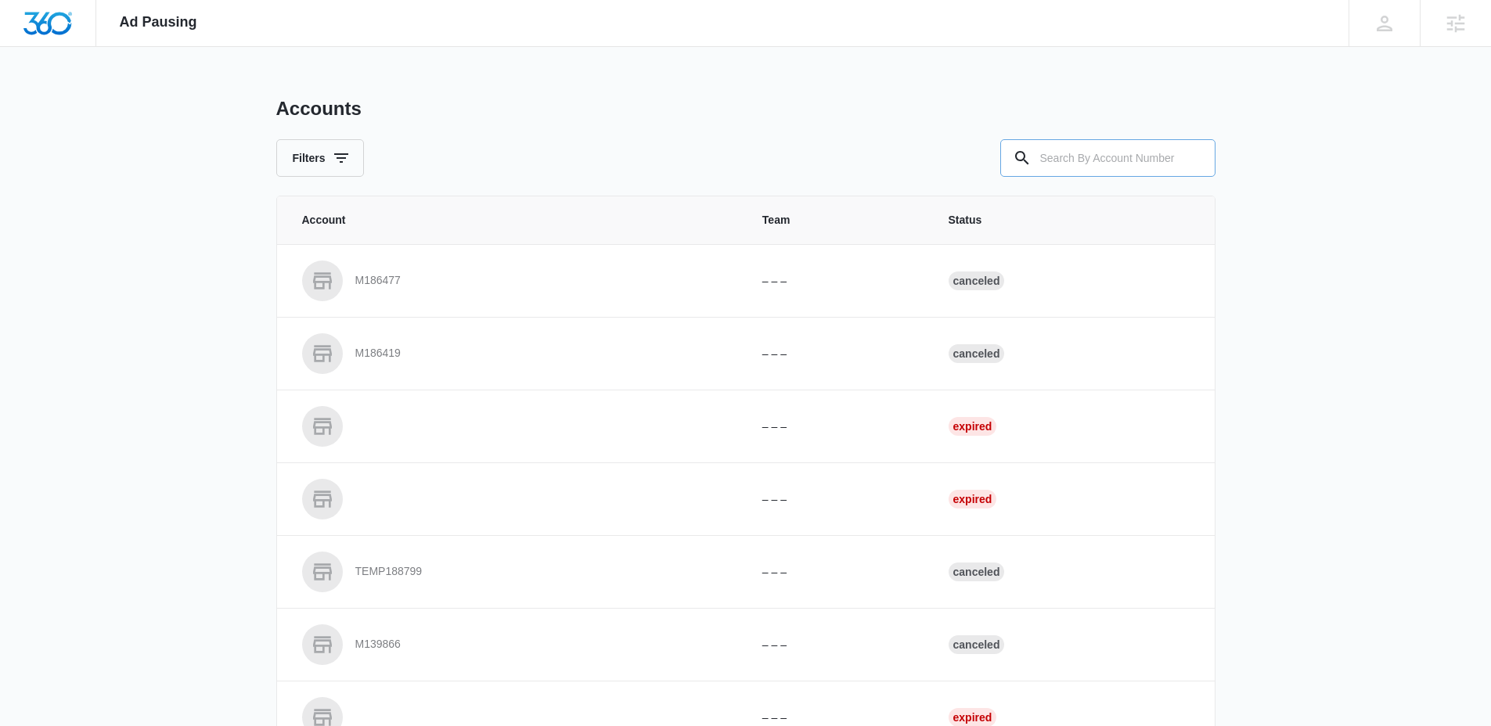
click at [1082, 145] on div "Accounts Filters" at bounding box center [745, 137] width 939 height 80
drag, startPoint x: 1084, startPoint y: 155, endPoint x: 915, endPoint y: 149, distance: 169.1
click at [1045, 149] on input "text" at bounding box center [1107, 158] width 215 height 38
paste input "M321865"
type input "M321865"
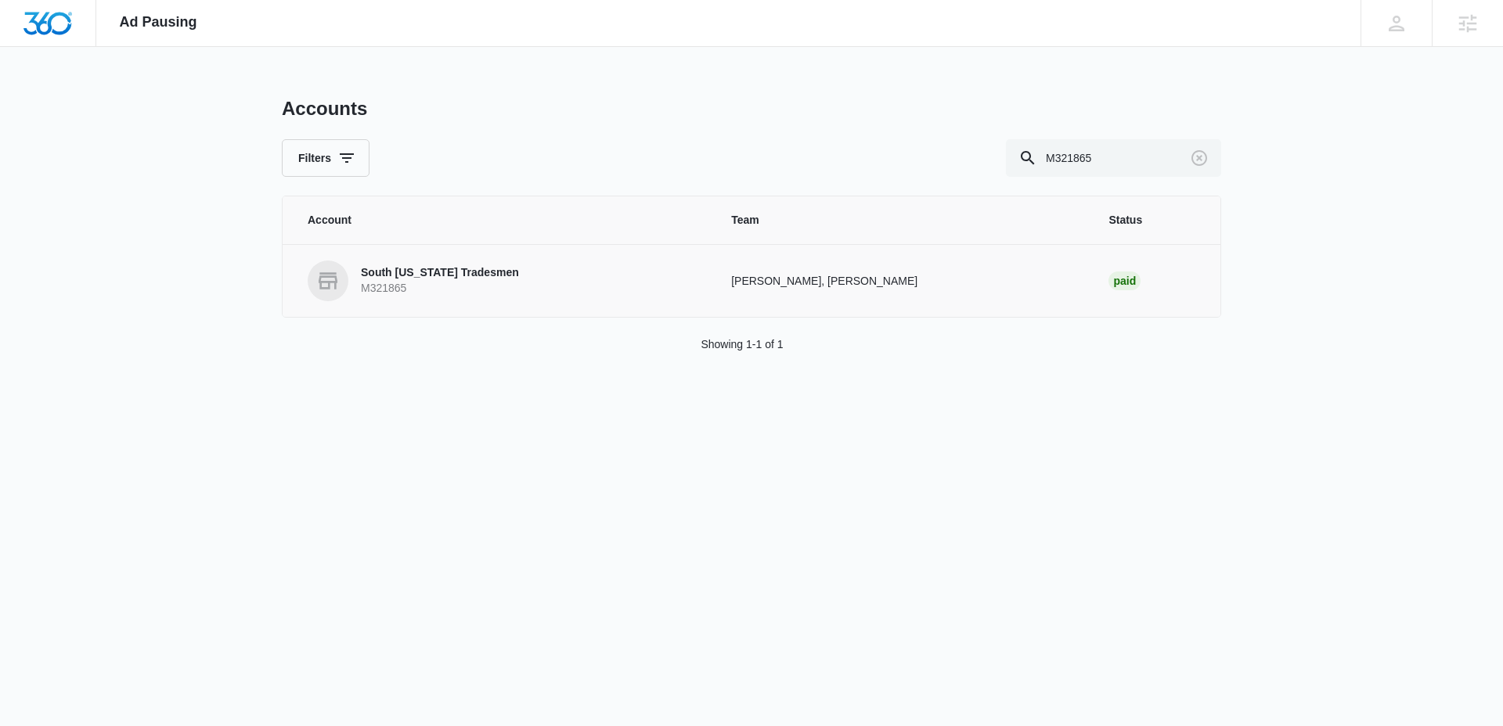
click at [452, 280] on p "South Florida Tradesmen" at bounding box center [440, 273] width 158 height 16
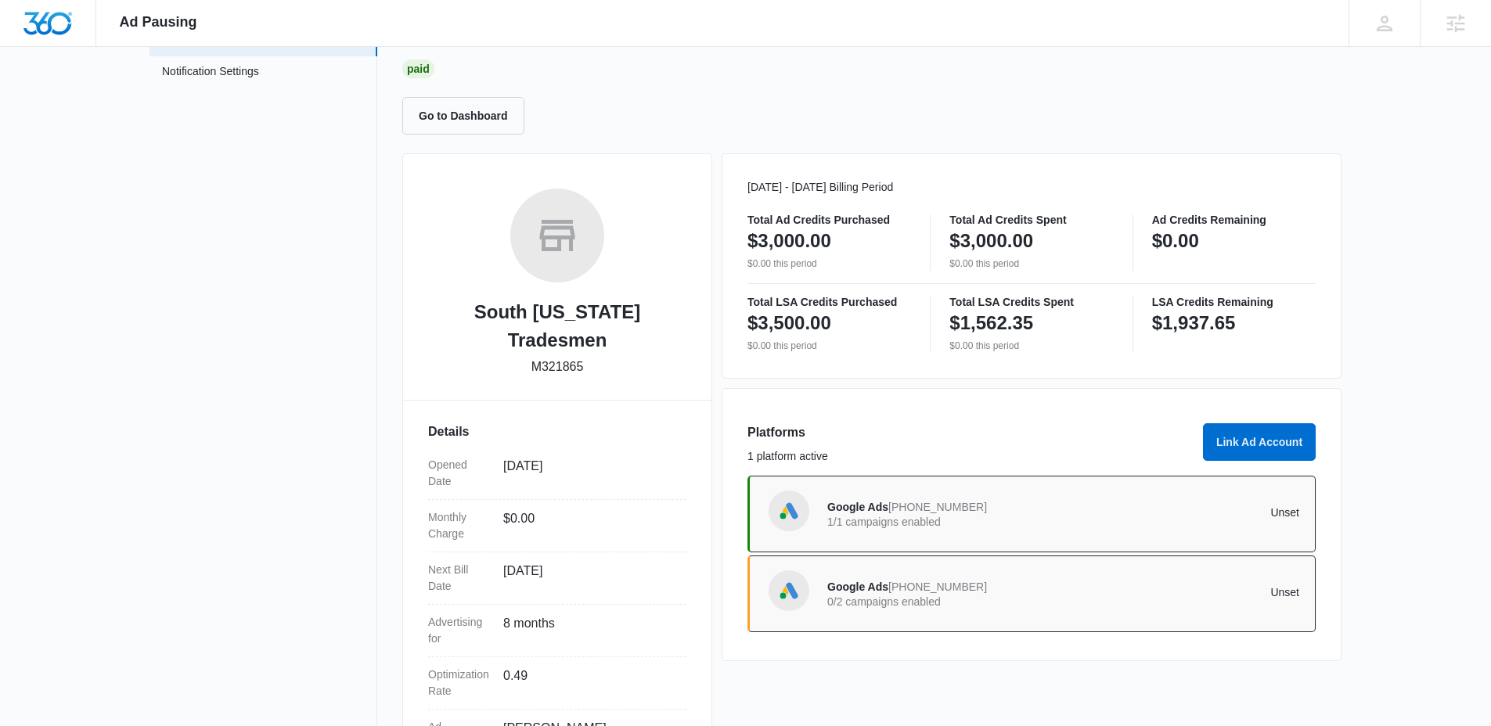
scroll to position [138, 0]
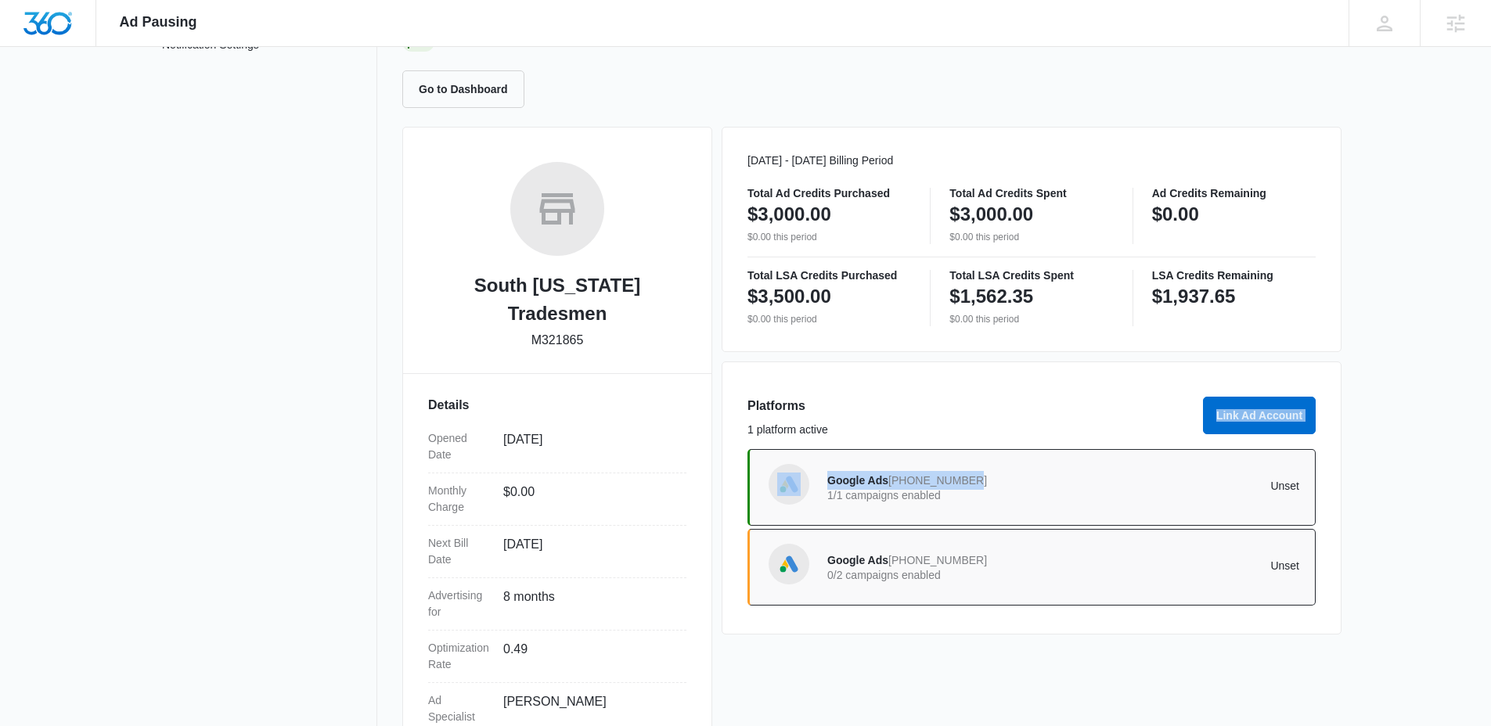
drag, startPoint x: 872, startPoint y: 433, endPoint x: 968, endPoint y: 484, distance: 109.2
click at [968, 484] on div "Platforms 1 platform active Link Ad Account Google Ads 841-208-8148 1/1 campaig…" at bounding box center [1032, 498] width 620 height 273
copy div "Link Ad Account Google Ads 841-208-8148"
click at [730, 412] on div "Platforms 1 platform active Link Ad Account Google Ads 841-208-8148 1/1 campaig…" at bounding box center [1032, 498] width 620 height 273
drag, startPoint x: 735, startPoint y: 400, endPoint x: 984, endPoint y: 481, distance: 262.3
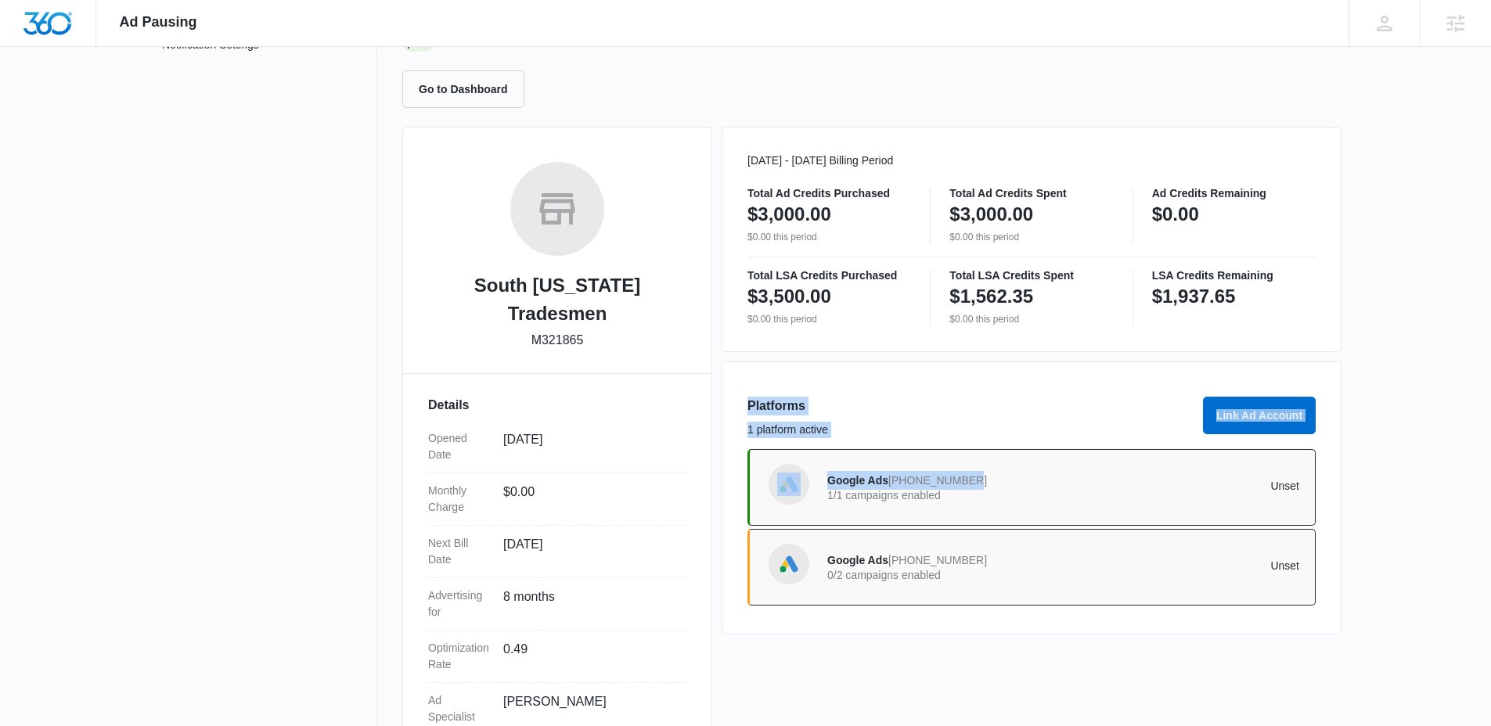
click at [984, 481] on div "Platforms 1 platform active Link Ad Account Google Ads 841-208-8148 1/1 campaig…" at bounding box center [1032, 498] width 620 height 273
copy div "Platforms 1 platform active Link Ad Account Google Ads 841-208-8148"
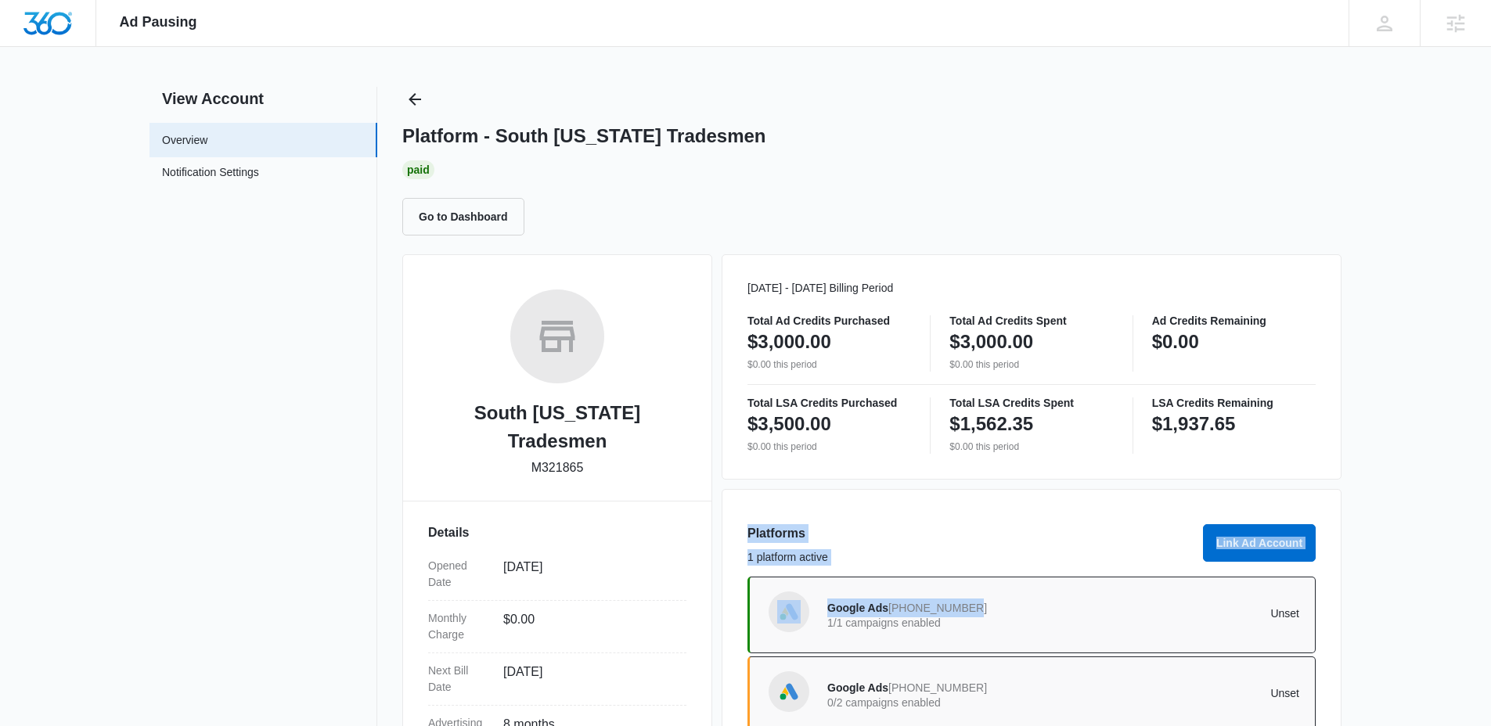
scroll to position [0, 0]
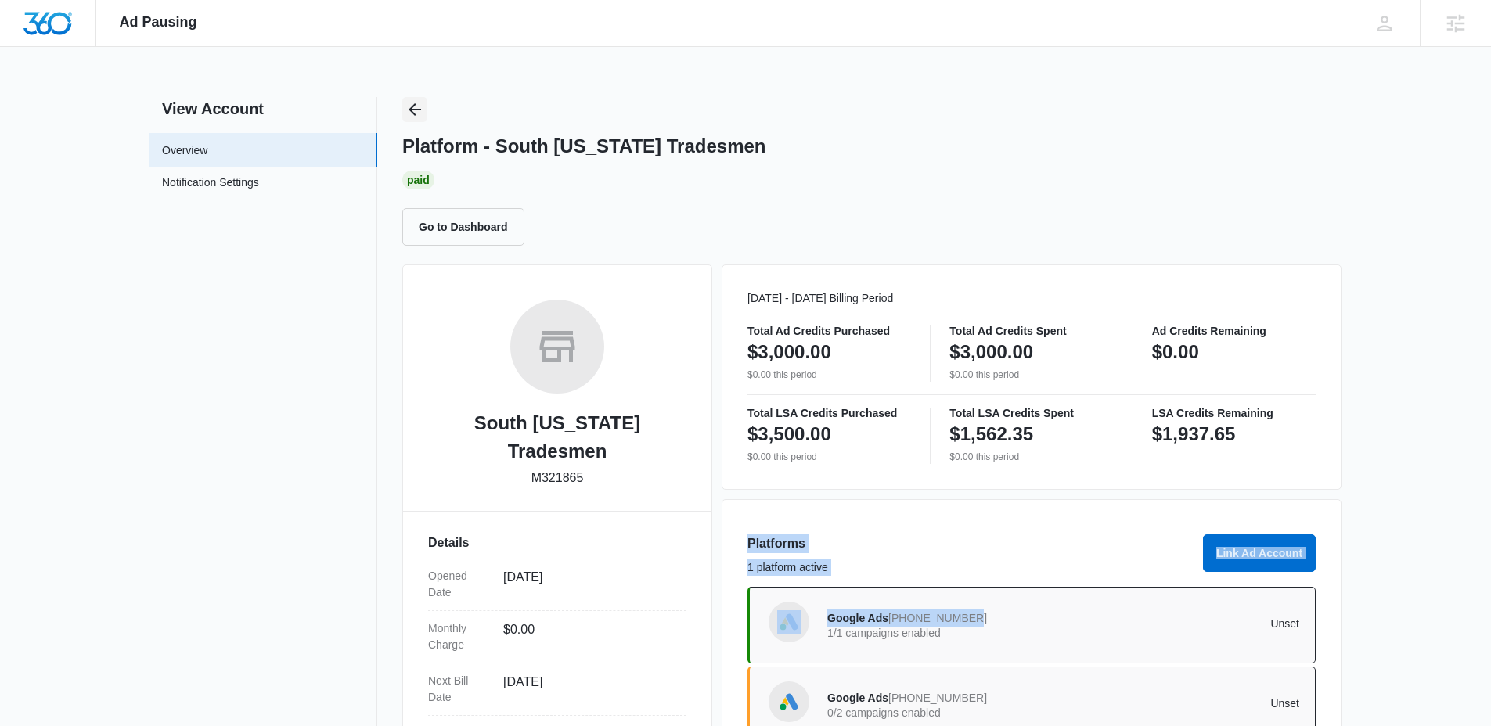
click at [420, 113] on icon "Back" at bounding box center [414, 109] width 19 height 19
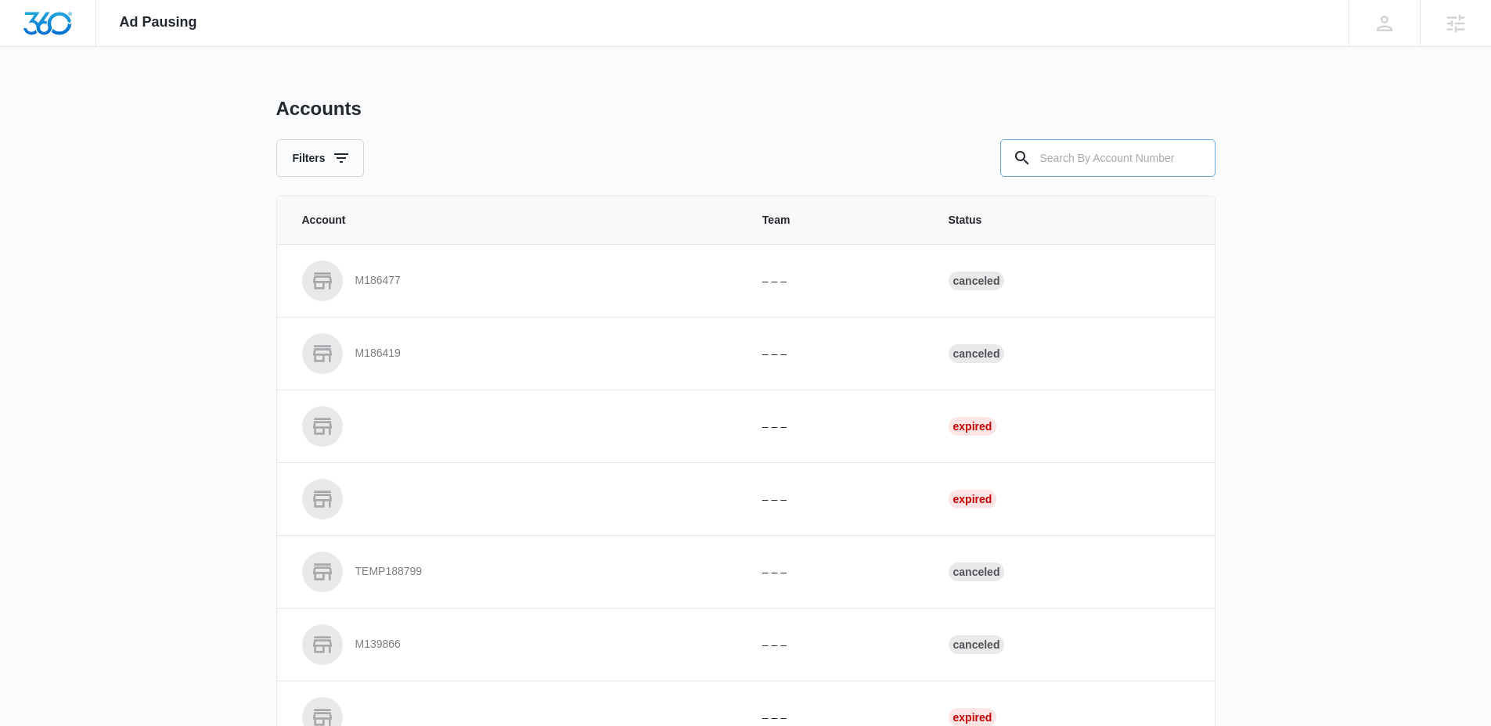
click at [1150, 152] on input "text" at bounding box center [1107, 158] width 215 height 38
paste input "M29459"
type input "M29459"
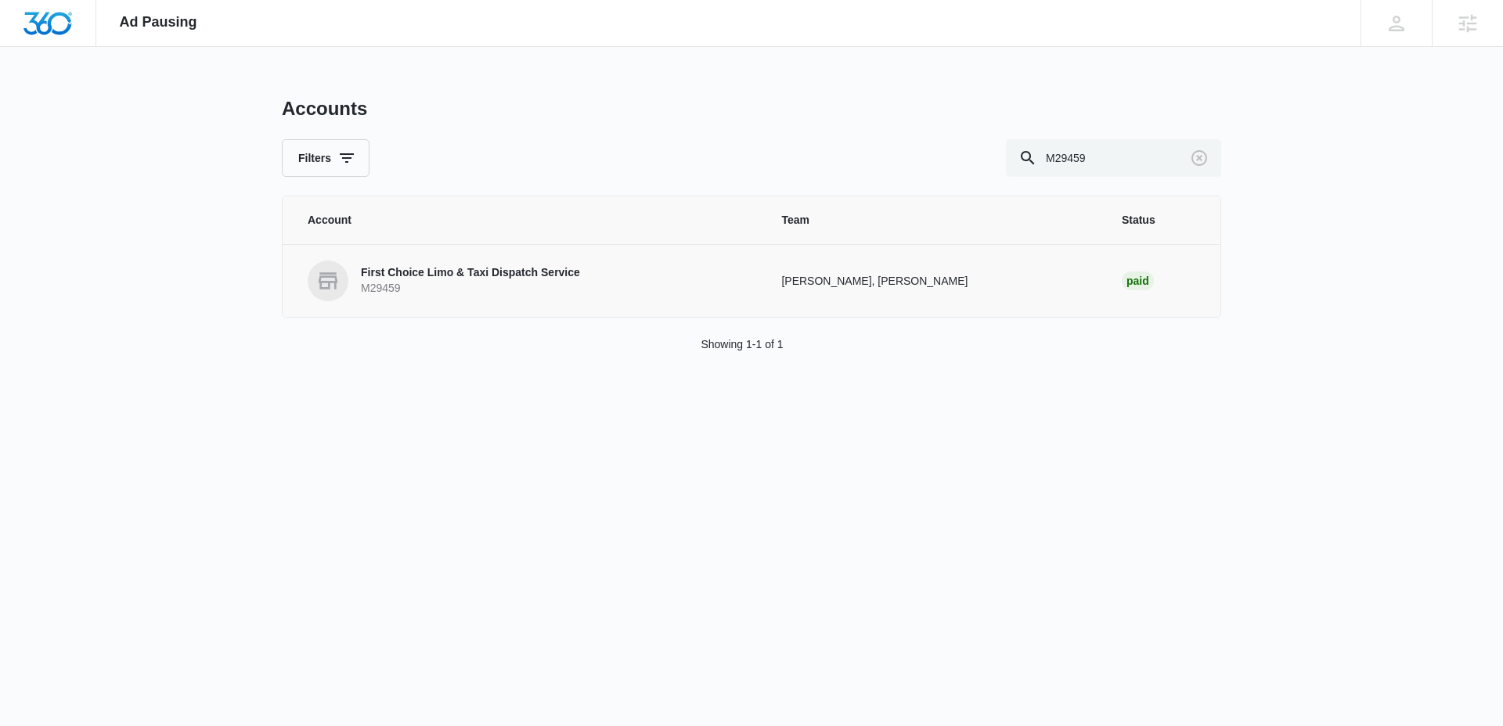
click at [405, 286] on p "M29459" at bounding box center [470, 289] width 219 height 16
click at [462, 277] on p "First Choice Limo & Taxi Dispatch Service" at bounding box center [470, 273] width 219 height 16
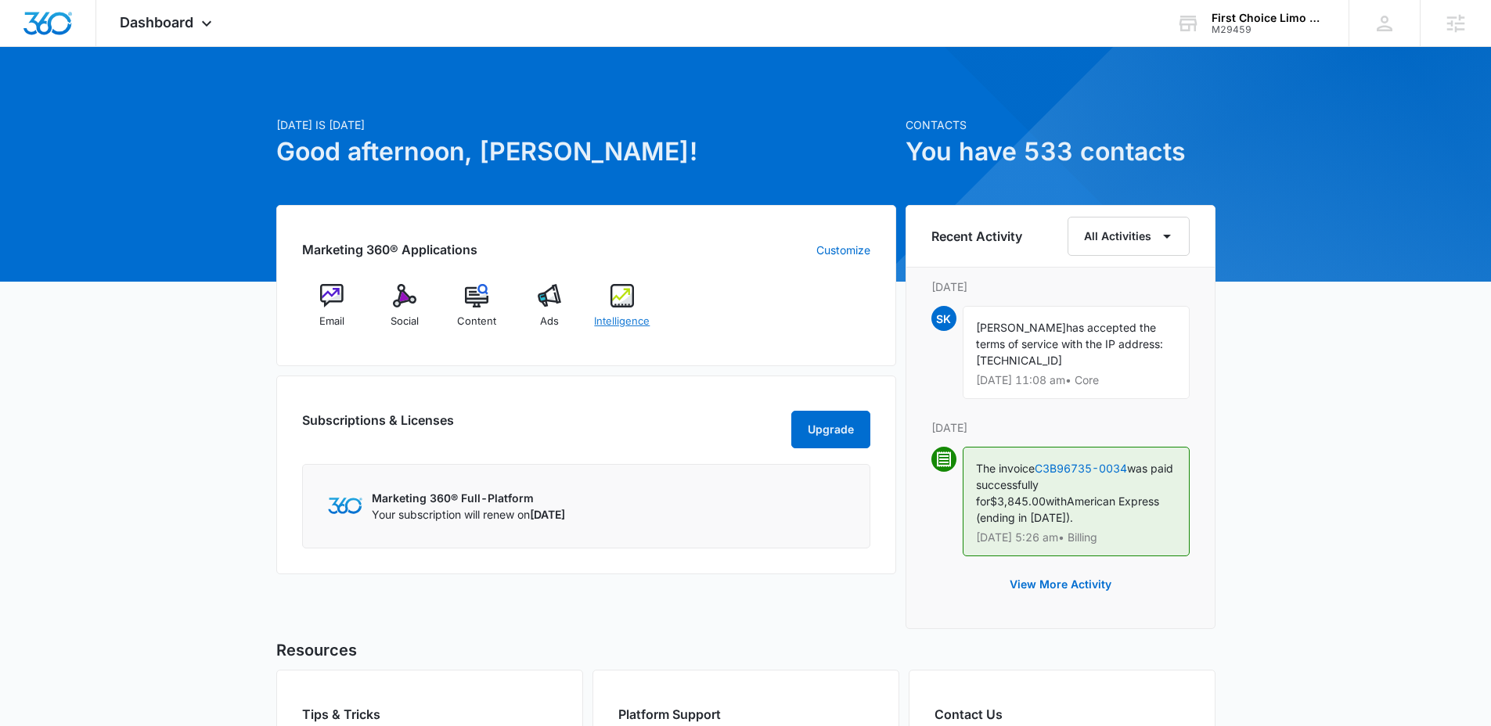
click at [622, 306] on img at bounding box center [621, 295] width 23 height 23
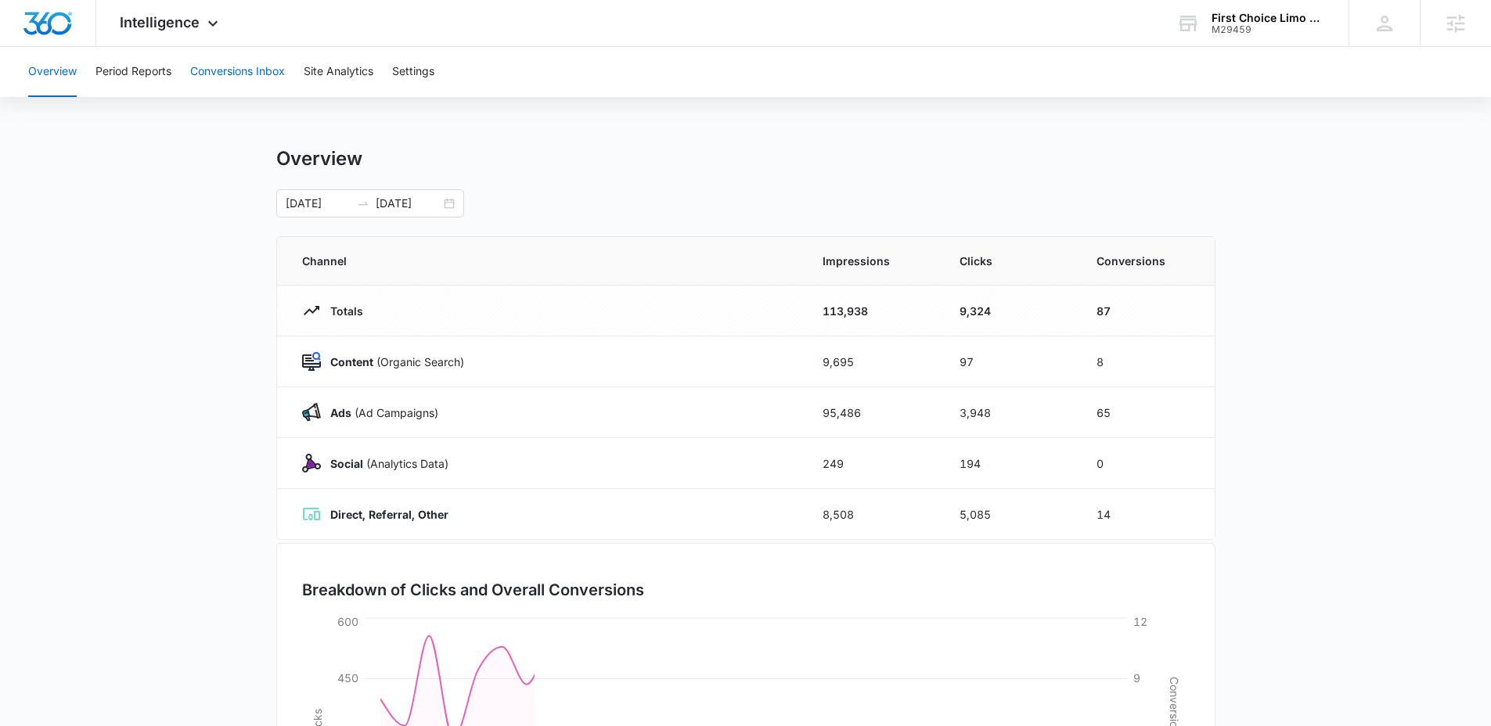
click at [265, 80] on button "Conversions Inbox" at bounding box center [237, 72] width 95 height 50
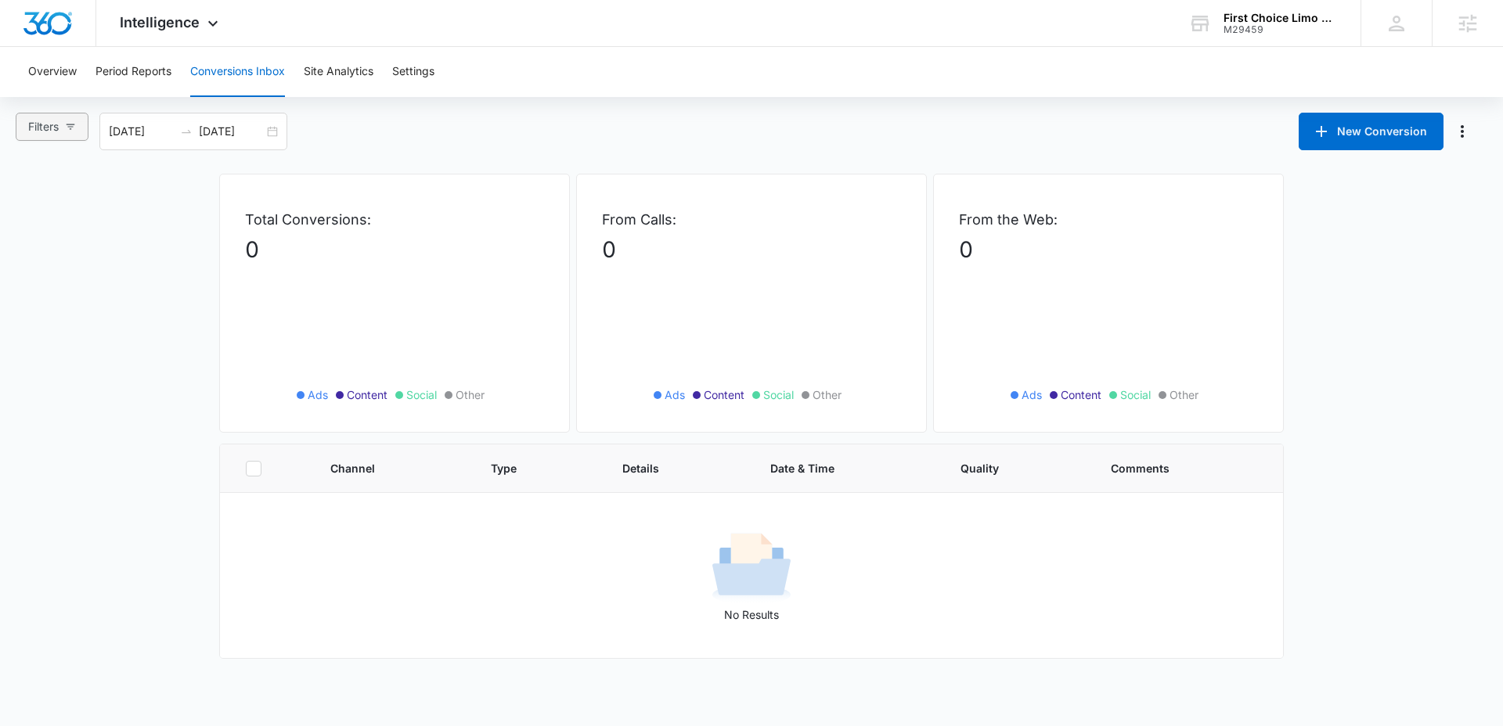
click at [64, 129] on button "Filters" at bounding box center [52, 127] width 73 height 28
click at [34, 187] on input "All Channels" at bounding box center [30, 187] width 13 height 13
radio input "true"
click at [505, 169] on main "Filters (1) Filter Channel : All Channels Ads Content Social Other Filter Type …" at bounding box center [751, 386] width 1503 height 546
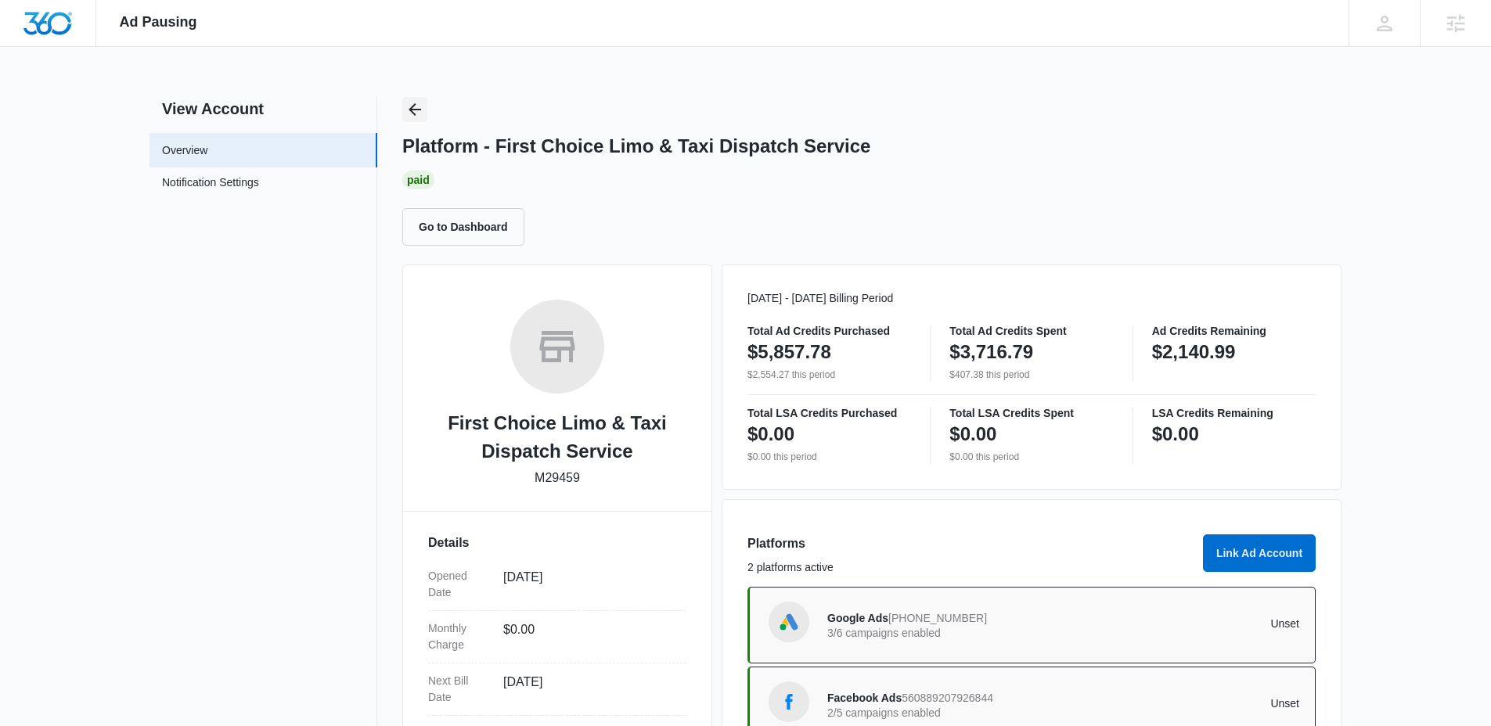
click at [416, 102] on icon "Back" at bounding box center [414, 109] width 19 height 19
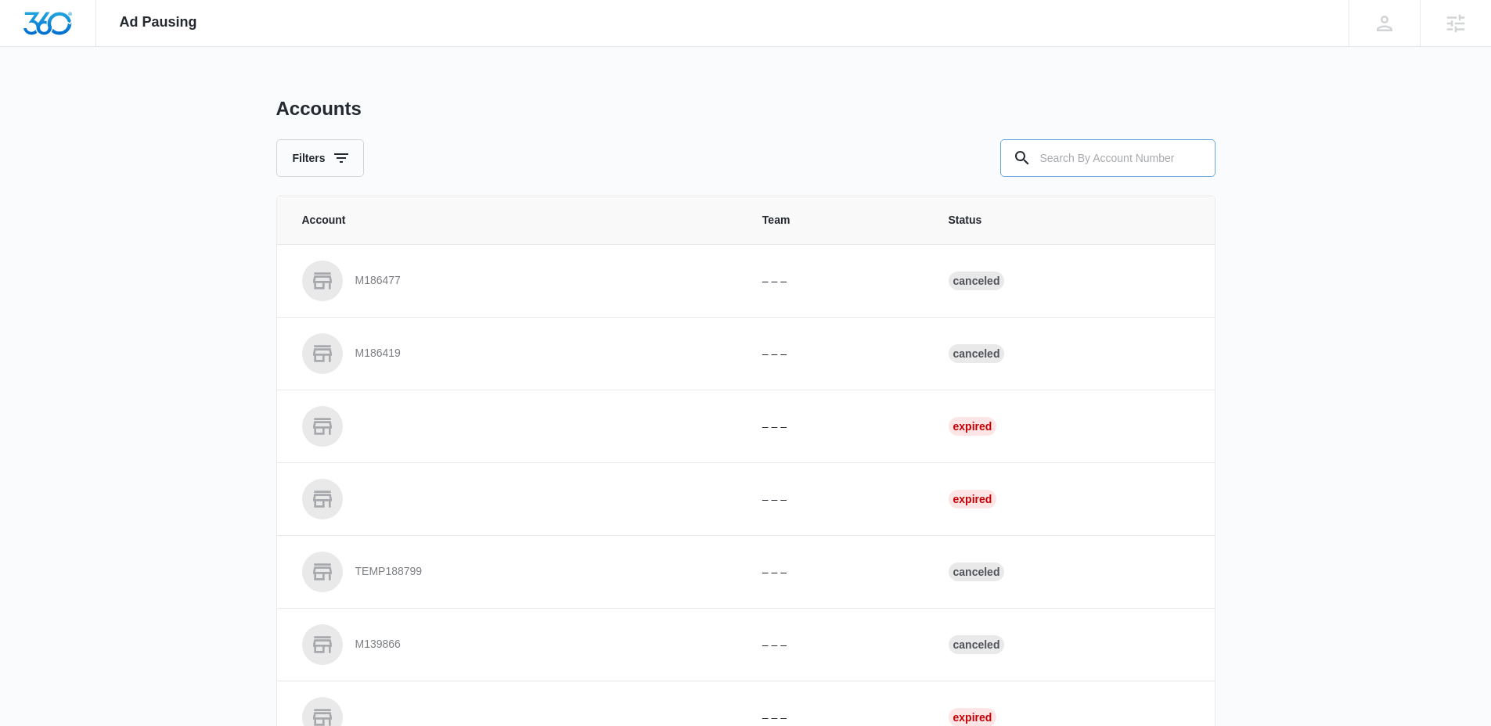
click at [1067, 157] on input "text" at bounding box center [1107, 158] width 215 height 38
paste input "M178453"
type input "M178453"
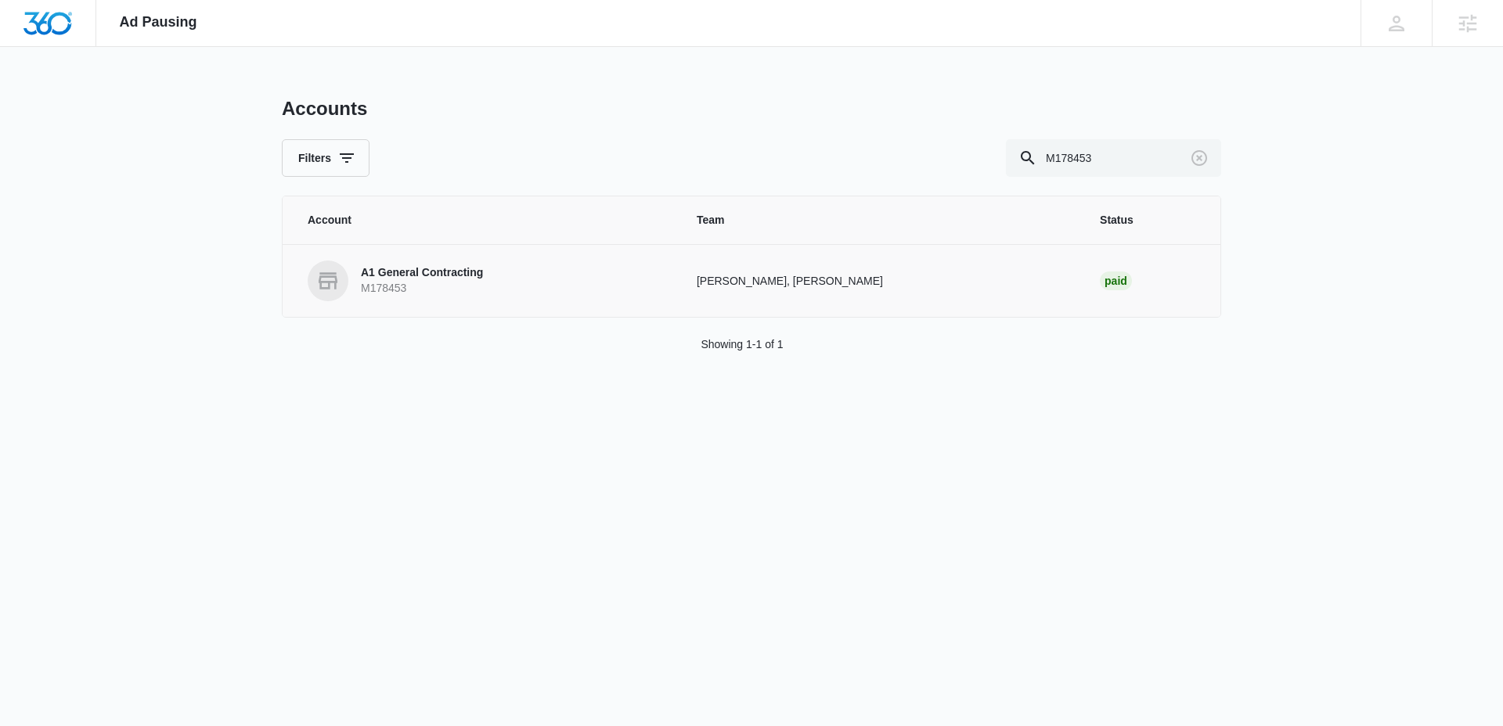
click at [389, 302] on td "A1 General Contracting M178453" at bounding box center [480, 280] width 395 height 73
click at [445, 266] on p "A1 General Contracting" at bounding box center [422, 273] width 122 height 16
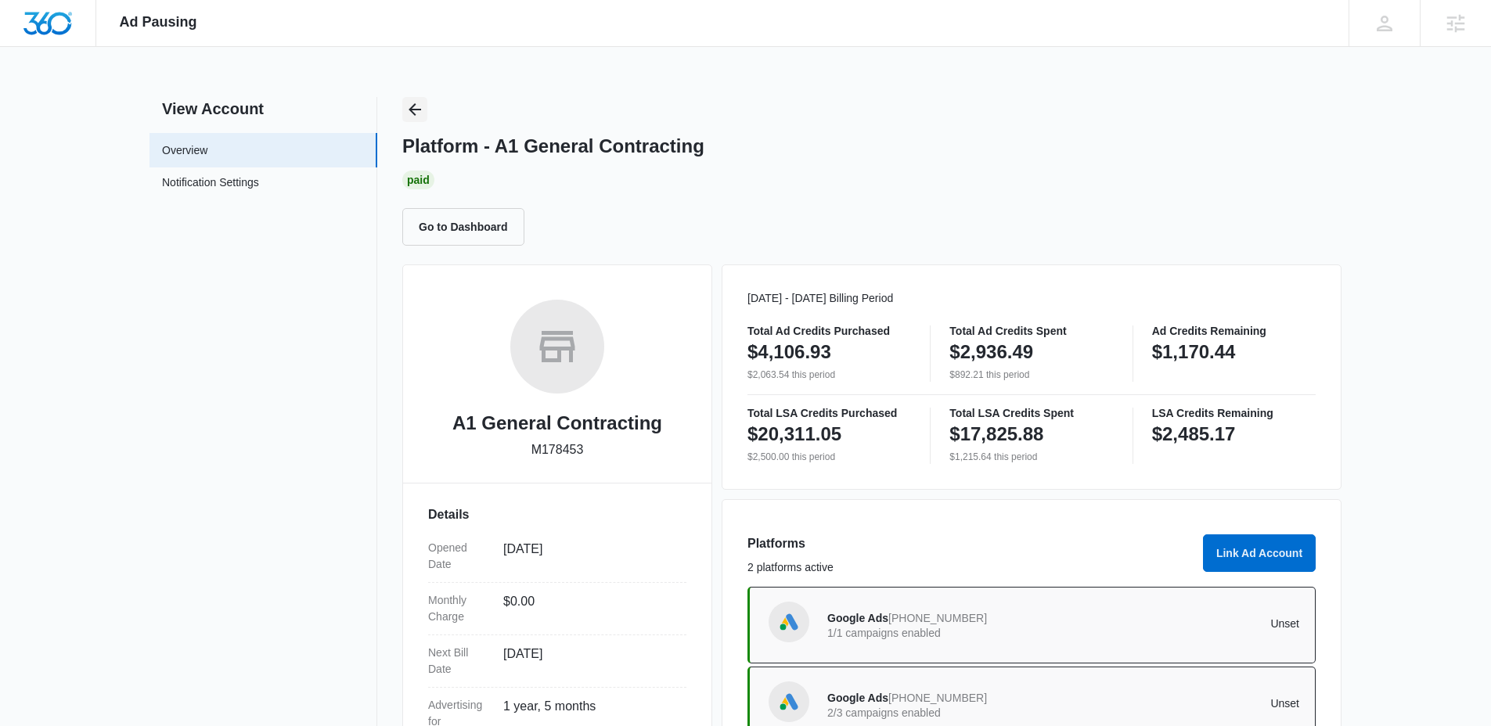
click at [413, 100] on icon "Back" at bounding box center [414, 109] width 19 height 19
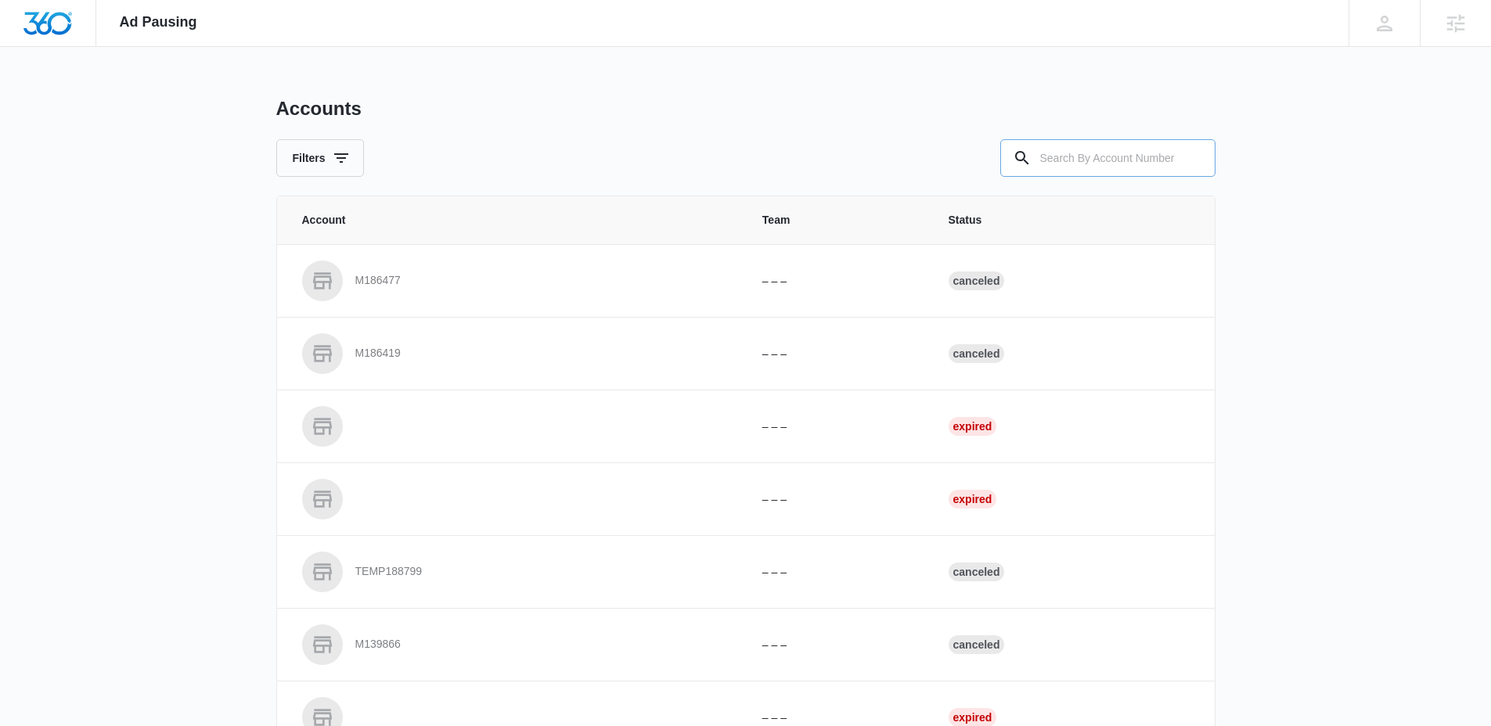
click at [1087, 167] on input "text" at bounding box center [1107, 158] width 215 height 38
paste input "M3185"
type input "M3185"
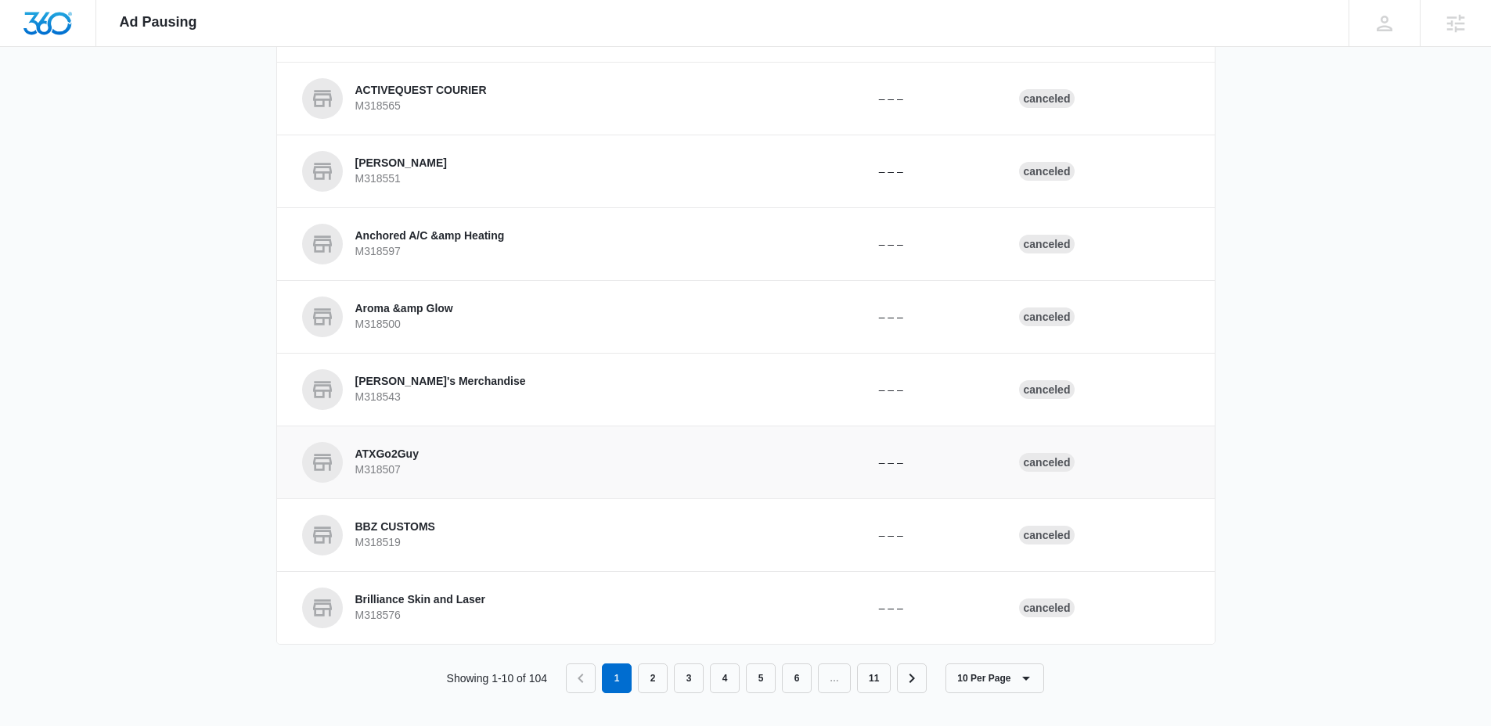
scroll to position [333, 0]
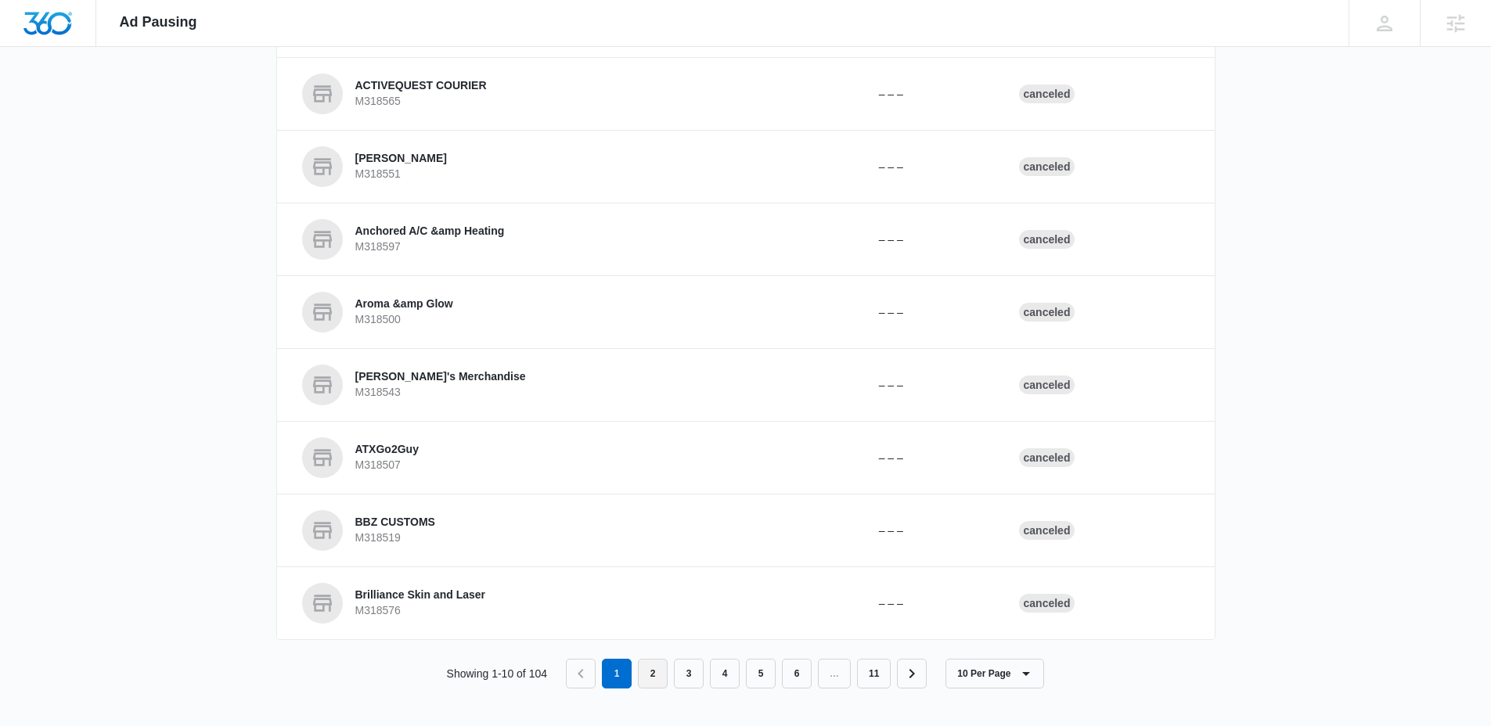
click at [643, 671] on link "2" at bounding box center [653, 674] width 30 height 30
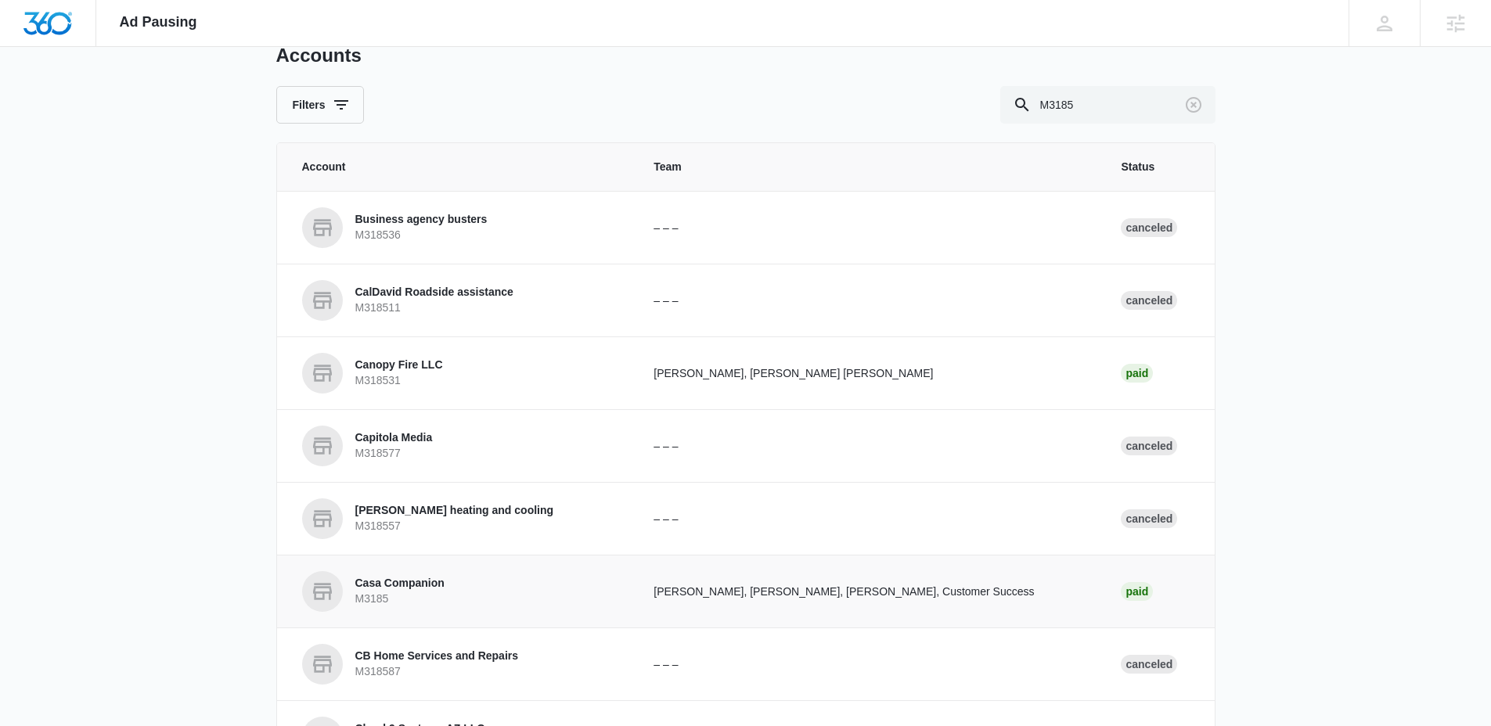
scroll to position [150, 0]
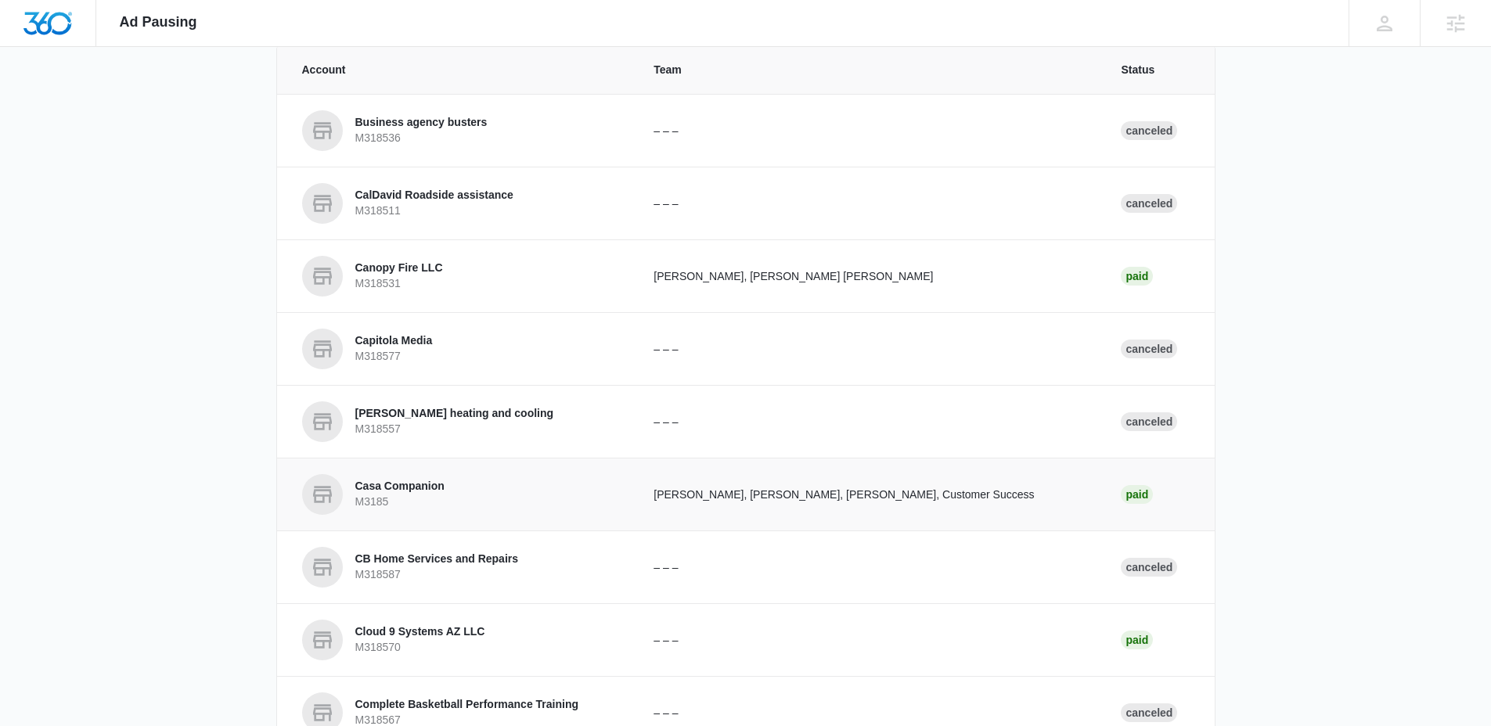
click at [427, 488] on p "Casa Companion" at bounding box center [399, 487] width 89 height 16
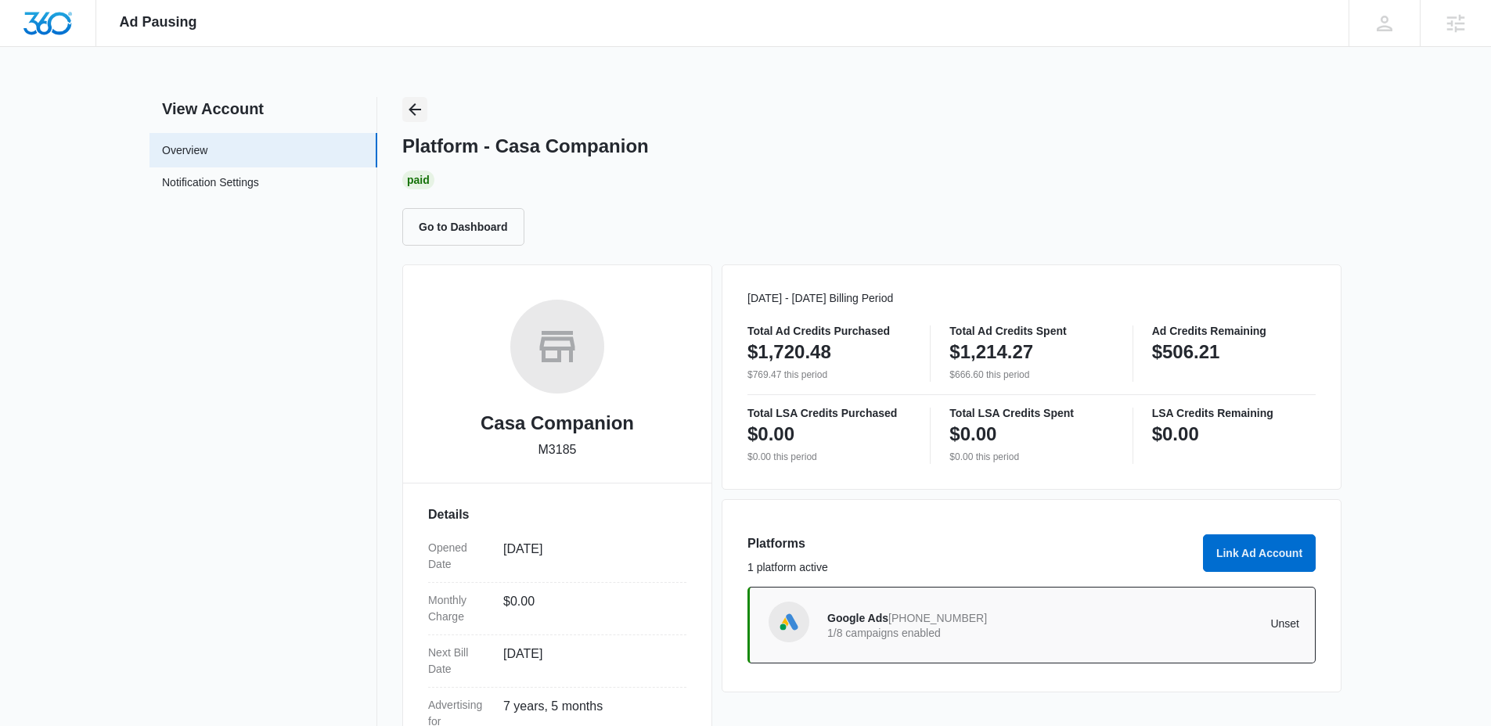
click at [404, 112] on button "Back" at bounding box center [414, 109] width 25 height 25
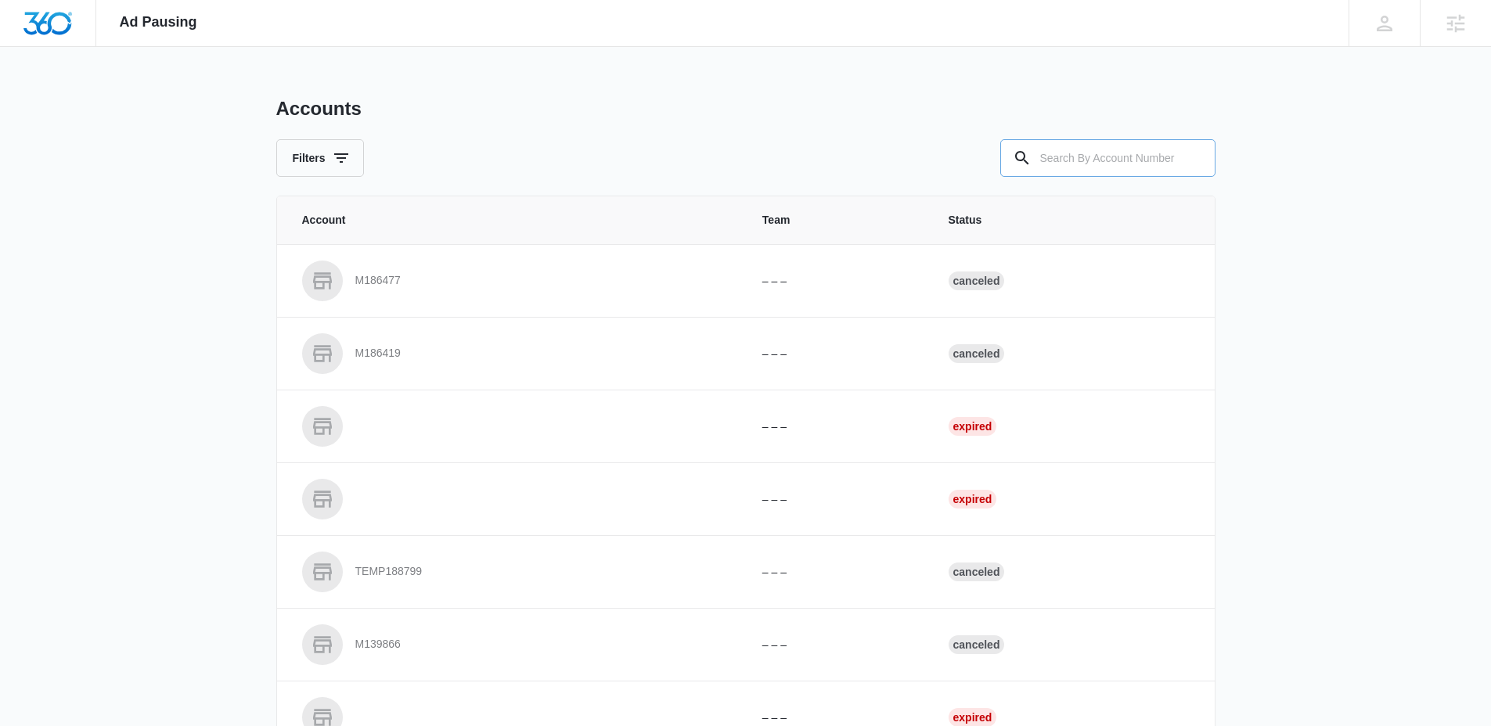
drag, startPoint x: 1143, startPoint y: 155, endPoint x: 772, endPoint y: 154, distance: 371.7
click at [1139, 155] on input "text" at bounding box center [1107, 158] width 215 height 38
paste input "M10888"
type input "M10888"
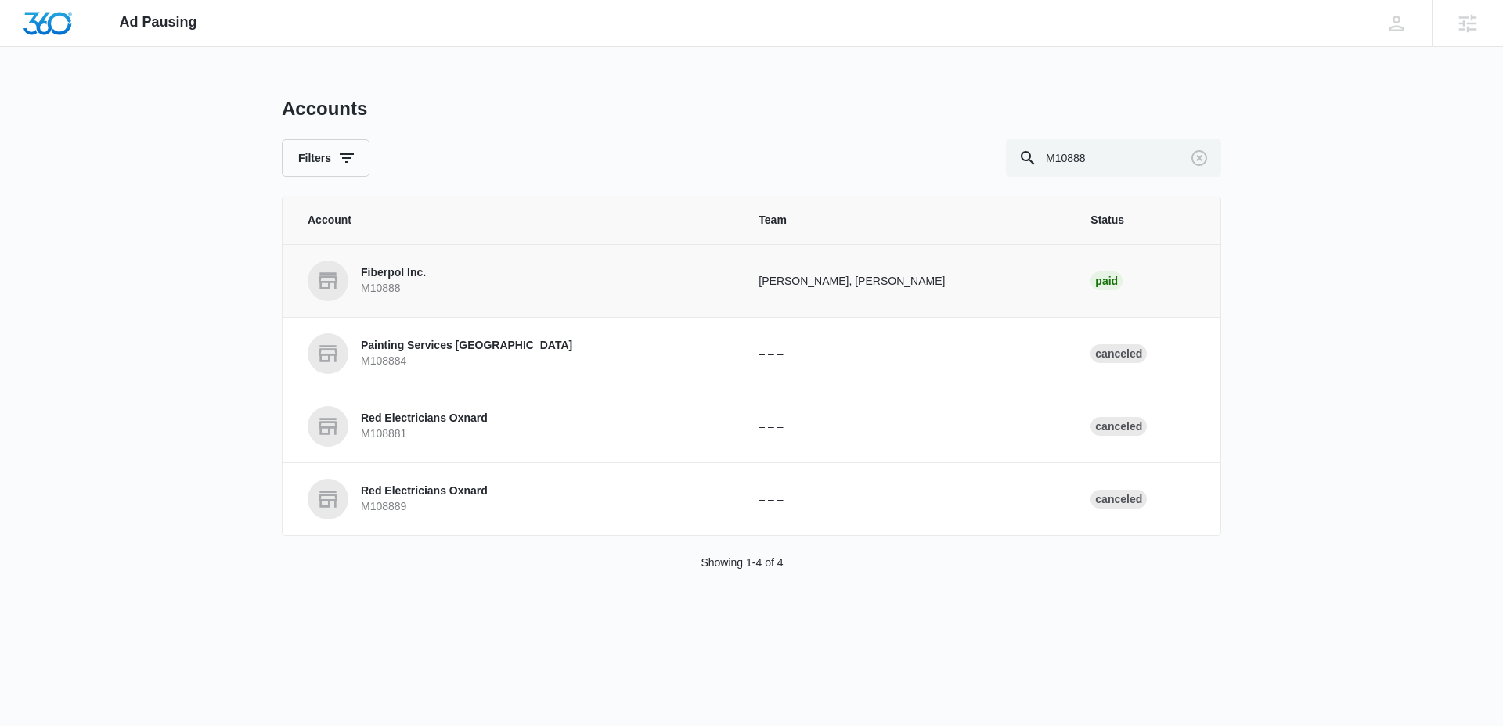
click at [419, 272] on p "Fiberpol Inc." at bounding box center [393, 273] width 65 height 16
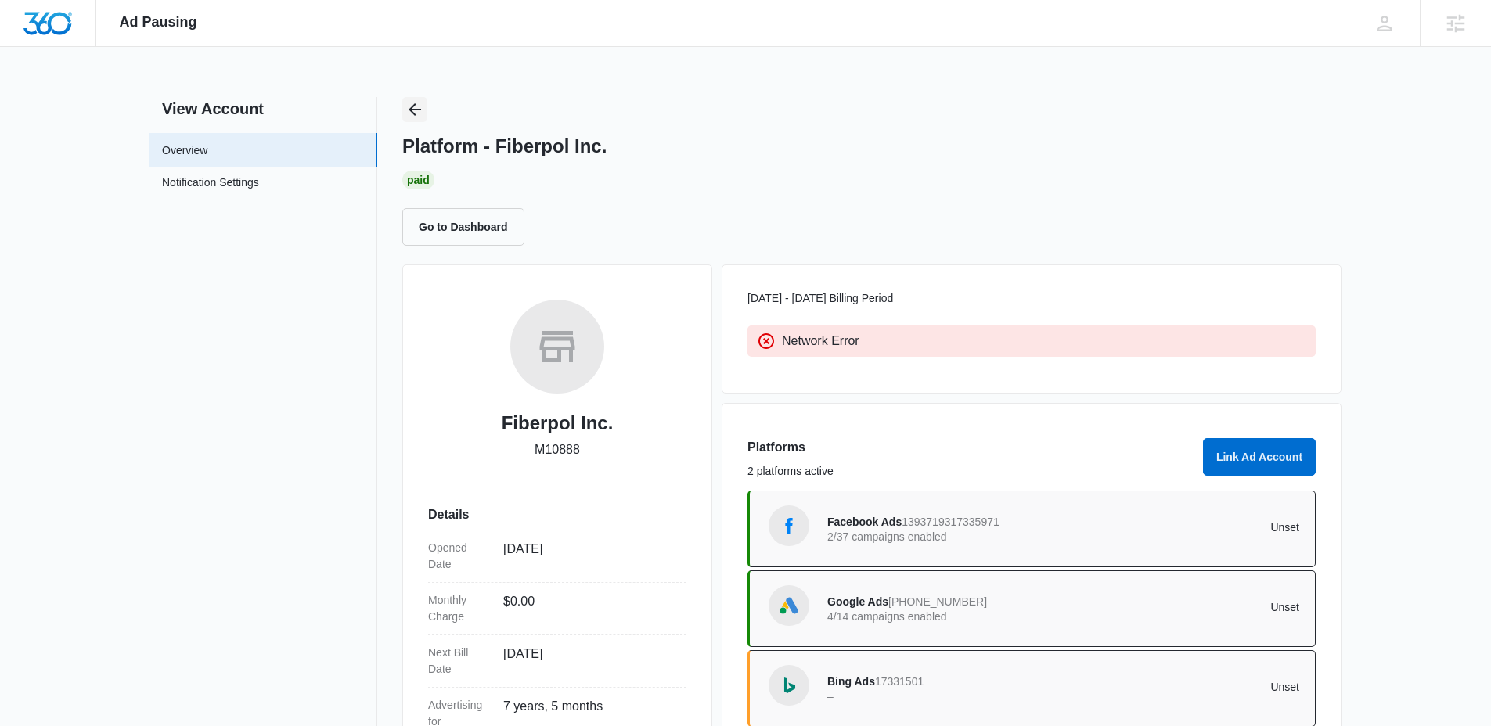
click at [402, 104] on button "Back" at bounding box center [414, 109] width 25 height 25
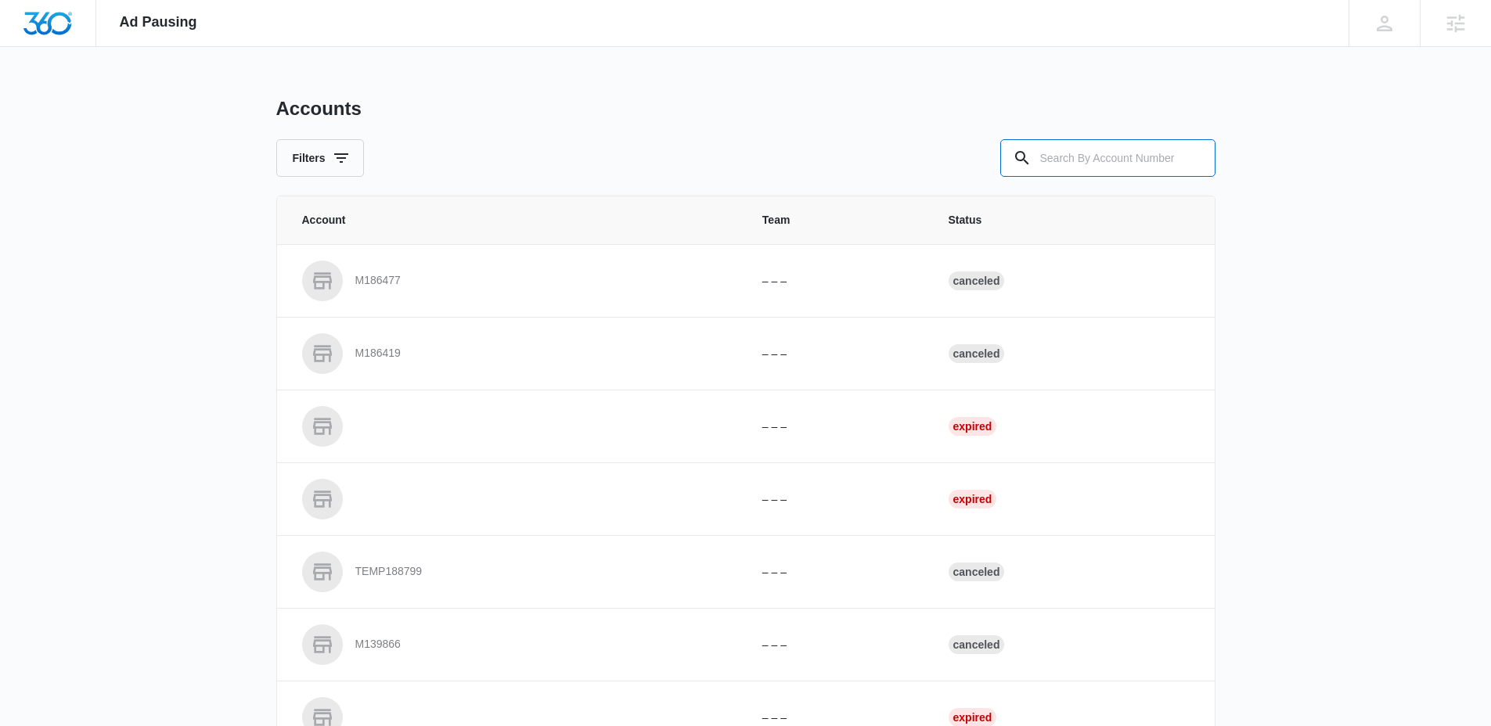
drag, startPoint x: 1071, startPoint y: 148, endPoint x: 938, endPoint y: 147, distance: 133.8
click at [1070, 147] on input "text" at bounding box center [1107, 158] width 215 height 38
paste input "M321166"
type input "M321166"
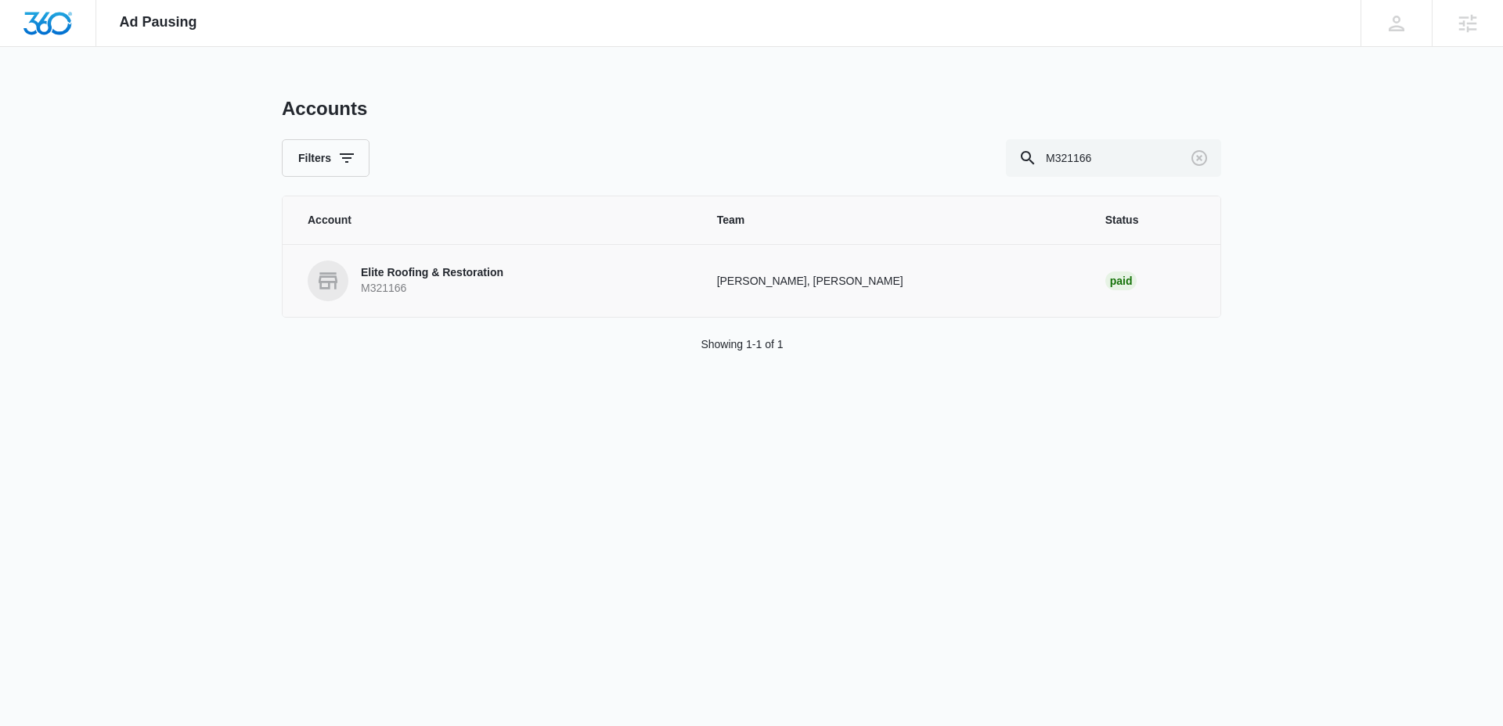
click at [355, 291] on link "Elite Roofing & Restoration M321166" at bounding box center [494, 281] width 372 height 41
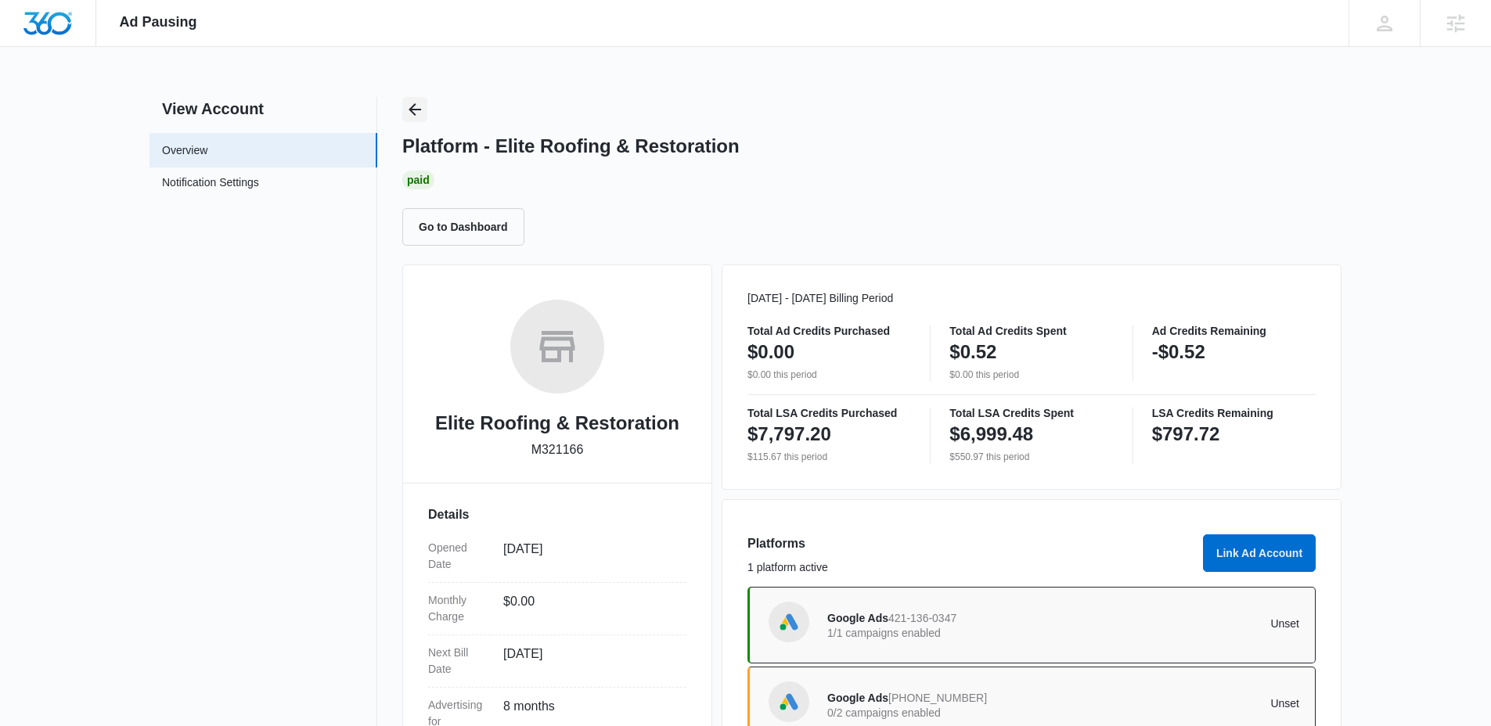
click at [412, 106] on icon "Back" at bounding box center [415, 109] width 13 height 13
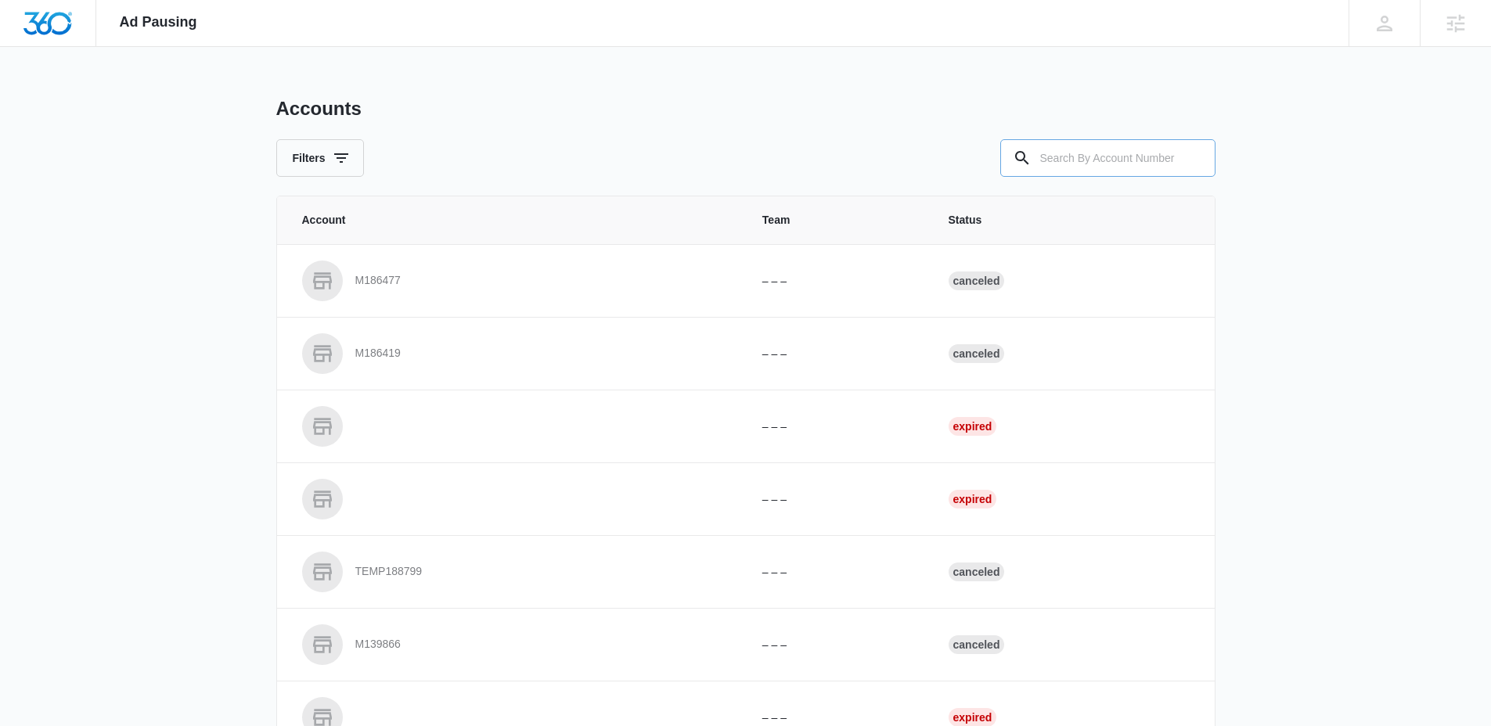
drag, startPoint x: 1180, startPoint y: 164, endPoint x: 1050, endPoint y: 163, distance: 129.9
click at [1175, 164] on div at bounding box center [1107, 158] width 215 height 38
click at [1099, 171] on input "text" at bounding box center [1107, 158] width 215 height 38
paste input "M333339"
type input "M333339"
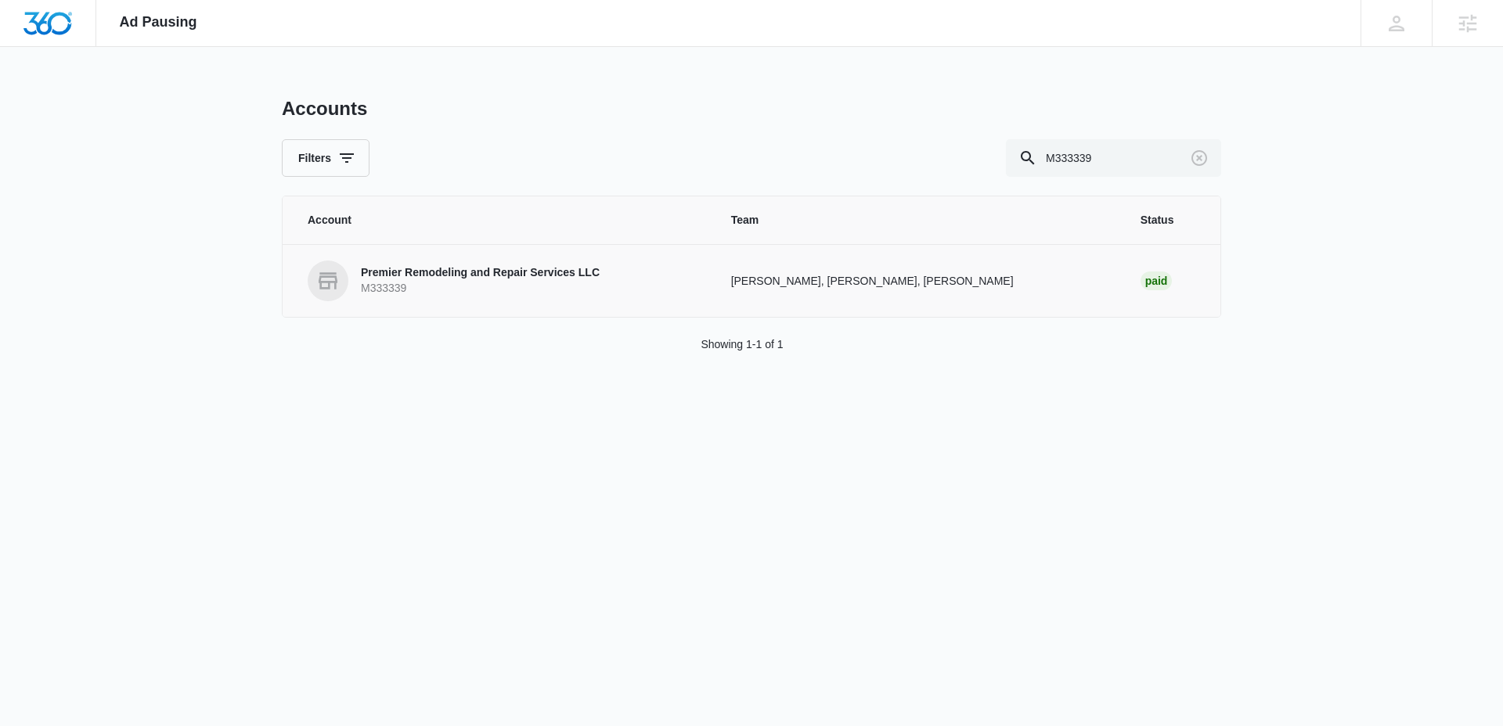
click at [398, 277] on p "Premier Remodeling and Repair Services LLC" at bounding box center [480, 273] width 239 height 16
